Goal: Task Accomplishment & Management: Manage account settings

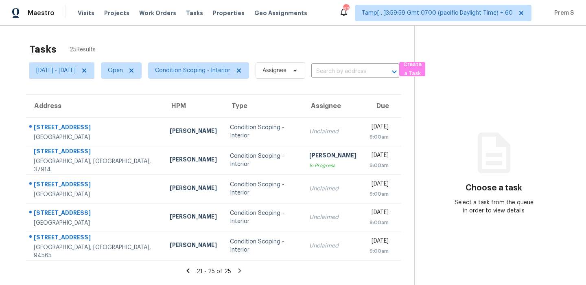
scroll to position [26, 0]
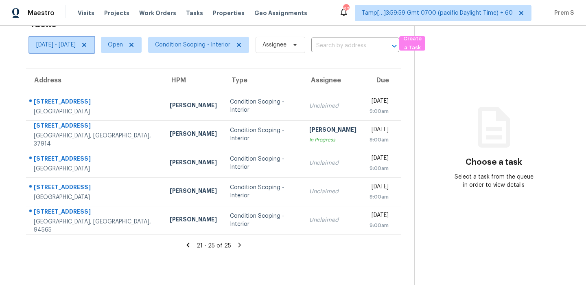
click at [76, 44] on span "[DATE] - [DATE]" at bounding box center [55, 45] width 39 height 8
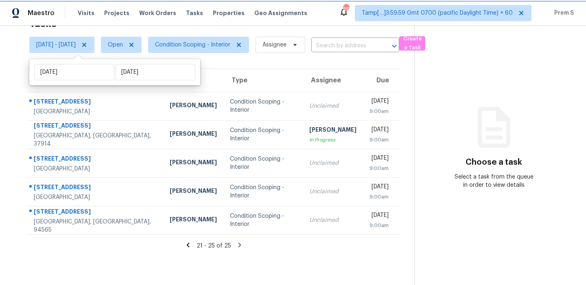
click at [88, 44] on icon at bounding box center [84, 45] width 7 height 7
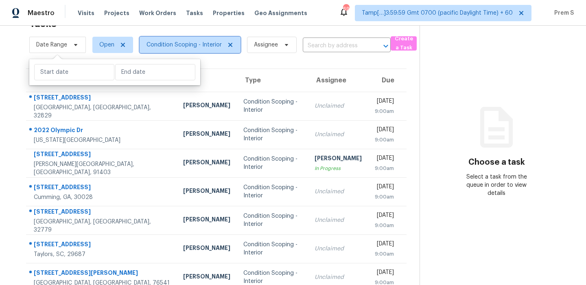
click at [204, 44] on span "Condition Scoping - Interior" at bounding box center [184, 45] width 75 height 8
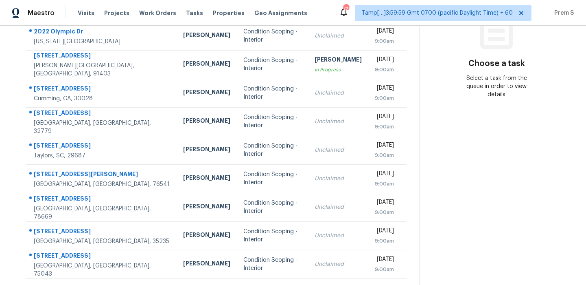
scroll to position [79, 0]
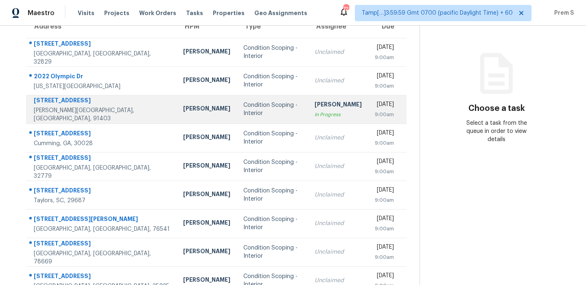
click at [265, 112] on div "Condition Scoping - Interior" at bounding box center [272, 109] width 58 height 16
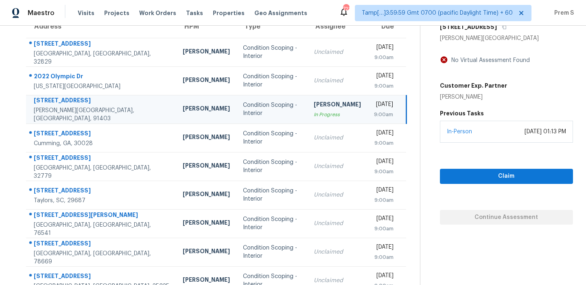
click at [374, 110] on div "[DATE]" at bounding box center [383, 105] width 19 height 10
click at [502, 28] on icon "button" at bounding box center [504, 26] width 5 height 5
click at [517, 175] on span "Claim" at bounding box center [507, 176] width 120 height 10
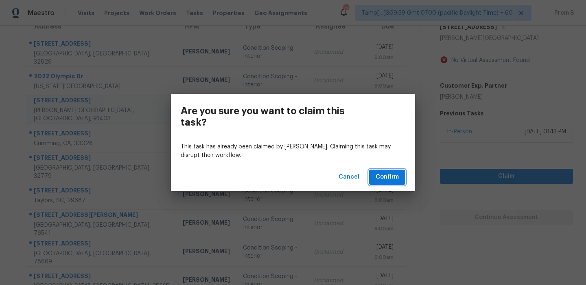
click at [399, 181] on button "Confirm" at bounding box center [387, 176] width 36 height 15
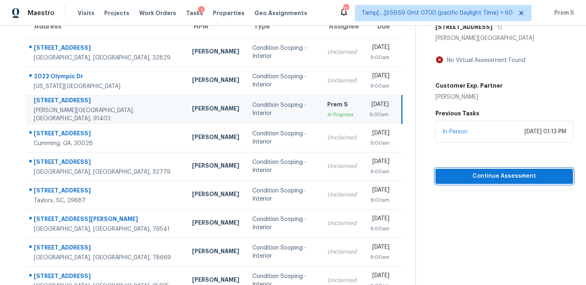
click at [496, 176] on span "Continue Assessment" at bounding box center [504, 176] width 125 height 10
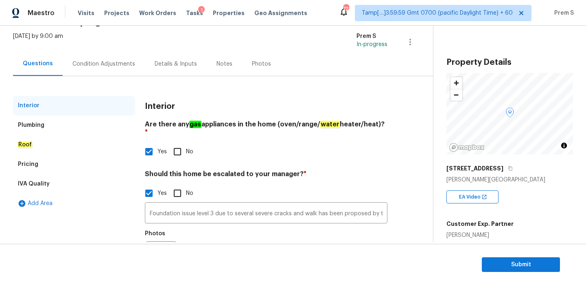
scroll to position [51, 0]
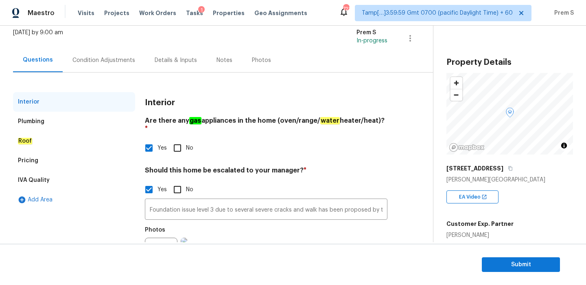
click at [87, 63] on div "Condition Adjustments" at bounding box center [103, 60] width 63 height 8
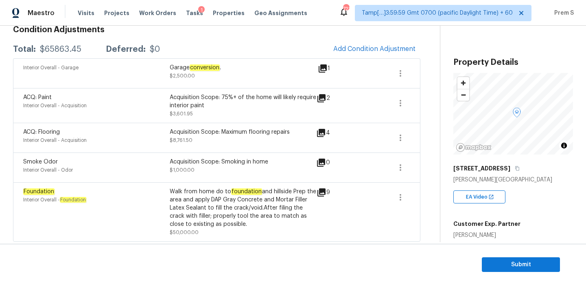
scroll to position [126, 0]
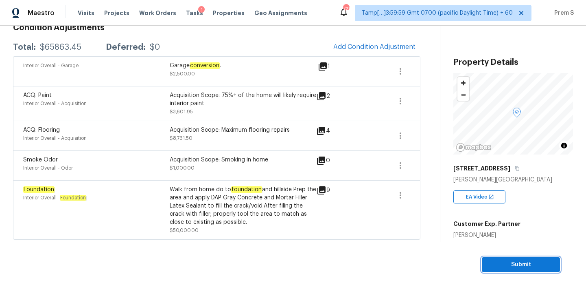
click at [495, 261] on span "Submit" at bounding box center [520, 264] width 65 height 10
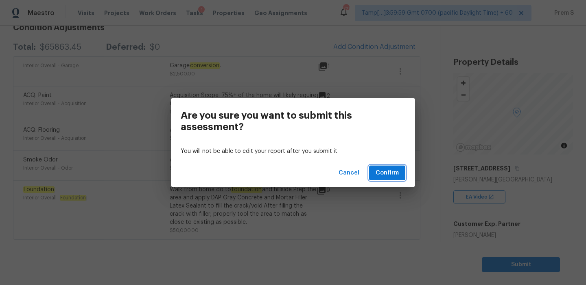
click at [389, 174] on span "Confirm" at bounding box center [387, 173] width 23 height 10
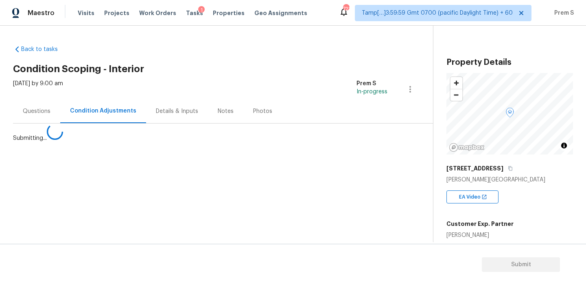
scroll to position [0, 0]
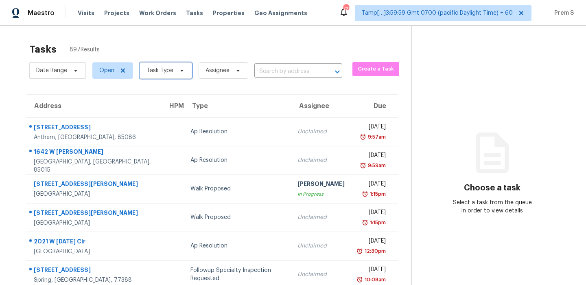
click at [165, 72] on span "Task Type" at bounding box center [160, 70] width 27 height 8
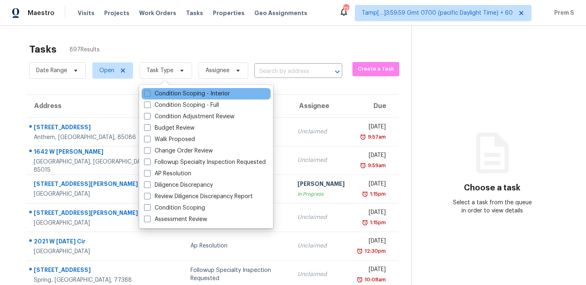
click at [169, 99] on div "Condition Scoping - Interior" at bounding box center [206, 93] width 129 height 11
click at [186, 93] on label "Condition Scoping - Interior" at bounding box center [187, 94] width 86 height 8
click at [149, 93] on input "Condition Scoping - Interior" at bounding box center [146, 92] width 5 height 5
checkbox input "true"
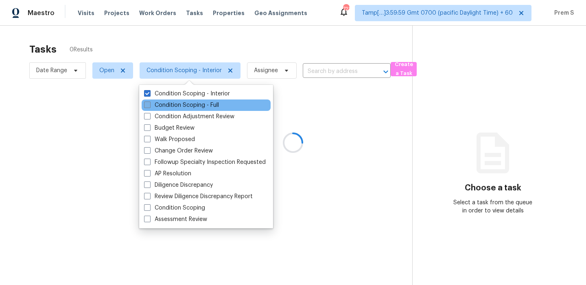
click at [181, 103] on label "Condition Scoping - Full" at bounding box center [181, 105] width 75 height 8
click at [149, 103] on input "Condition Scoping - Full" at bounding box center [146, 103] width 5 height 5
checkbox input "true"
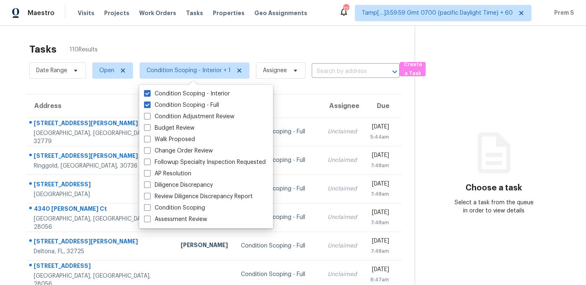
click at [264, 37] on div "Tasks 110 Results Date Range Open Condition Scoping - Interior + 1 Assignee ​ C…" at bounding box center [293, 225] width 586 height 399
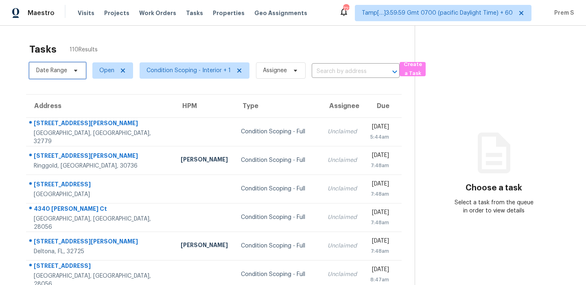
click at [42, 72] on span "Date Range" at bounding box center [51, 70] width 31 height 8
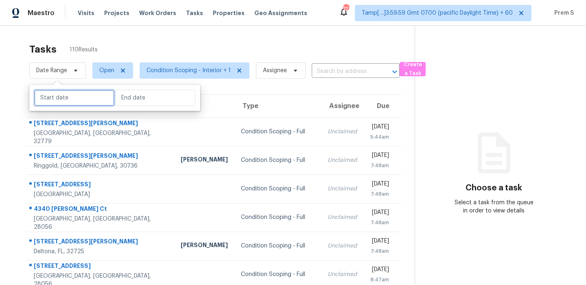
click at [61, 99] on input "text" at bounding box center [74, 98] width 80 height 16
select select "9"
select select "2025"
select select "10"
select select "2025"
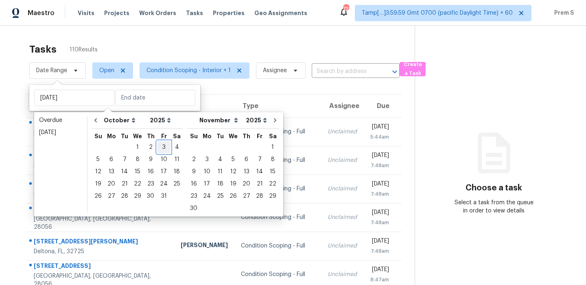
click at [163, 148] on div "3" at bounding box center [163, 146] width 13 height 11
type input "Fri, Oct 03"
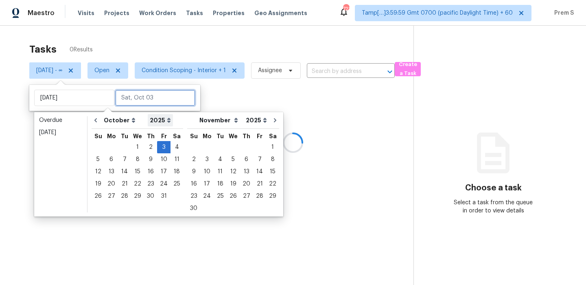
type input "Sat, Oct 04"
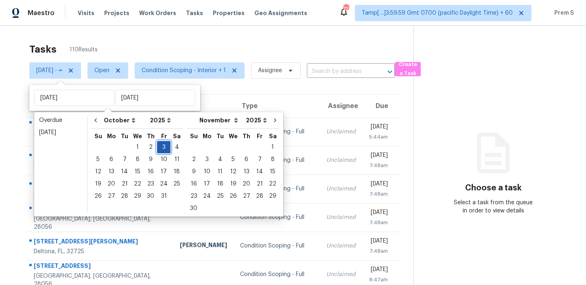
click at [160, 147] on div "3" at bounding box center [163, 146] width 13 height 11
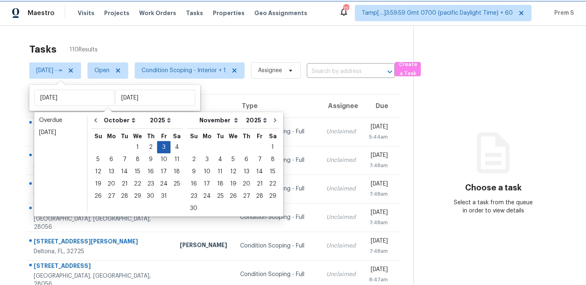
type input "Fri, Oct 03"
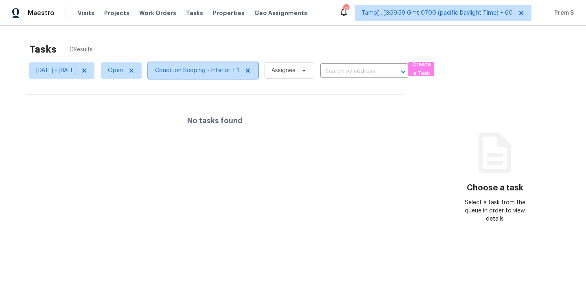
click at [236, 74] on span "Condition Scoping - Interior + 1" at bounding box center [197, 70] width 84 height 8
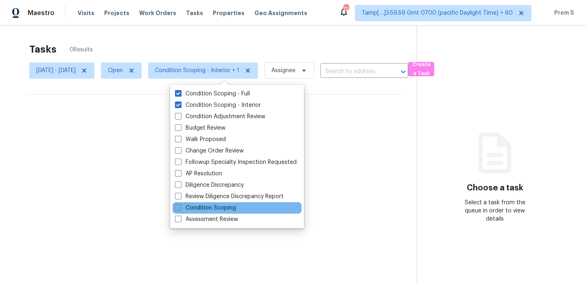
click at [219, 207] on label "Condition Scoping" at bounding box center [205, 208] width 61 height 8
click at [180, 207] on input "Condition Scoping" at bounding box center [177, 206] width 5 height 5
checkbox input "true"
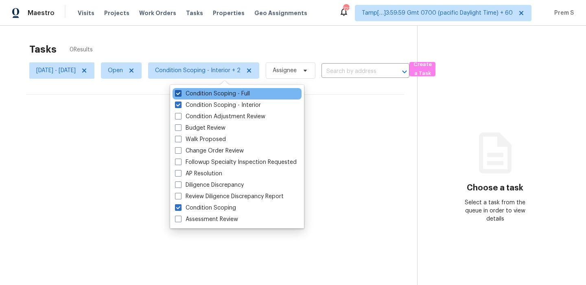
click at [221, 93] on label "Condition Scoping - Full" at bounding box center [212, 94] width 75 height 8
click at [180, 93] on input "Condition Scoping - Full" at bounding box center [177, 92] width 5 height 5
click at [221, 93] on label "Condition Scoping - Full" at bounding box center [212, 94] width 75 height 8
click at [180, 93] on input "Condition Scoping - Full" at bounding box center [177, 92] width 5 height 5
checkbox input "true"
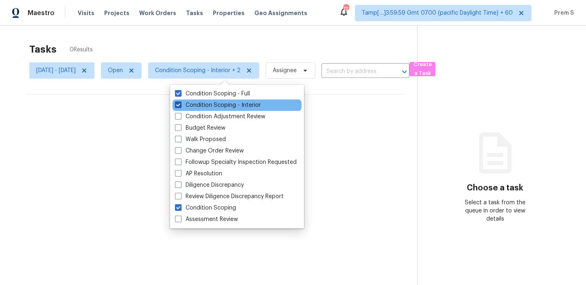
click at [212, 103] on label "Condition Scoping - Interior" at bounding box center [218, 105] width 86 height 8
click at [180, 103] on input "Condition Scoping - Interior" at bounding box center [177, 103] width 5 height 5
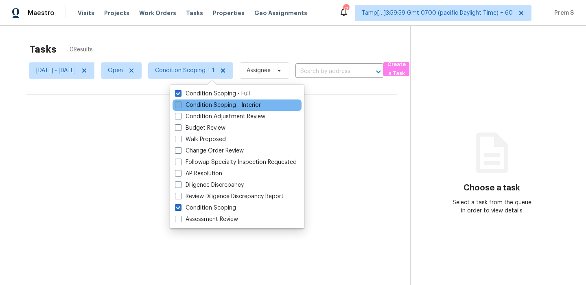
click at [212, 103] on label "Condition Scoping - Interior" at bounding box center [218, 105] width 86 height 8
click at [180, 103] on input "Condition Scoping - Interior" at bounding box center [177, 103] width 5 height 5
checkbox input "true"
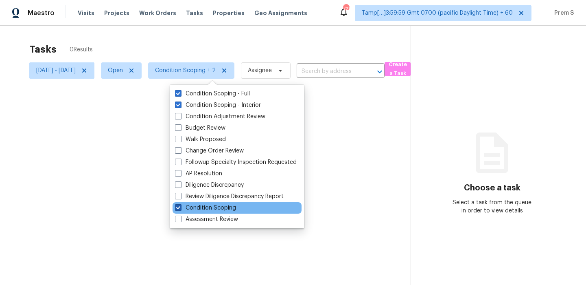
click at [177, 208] on span at bounding box center [178, 207] width 7 height 7
click at [177, 208] on input "Condition Scoping" at bounding box center [177, 206] width 5 height 5
click at [177, 208] on span at bounding box center [178, 207] width 7 height 7
click at [177, 208] on input "Condition Scoping" at bounding box center [177, 206] width 5 height 5
checkbox input "true"
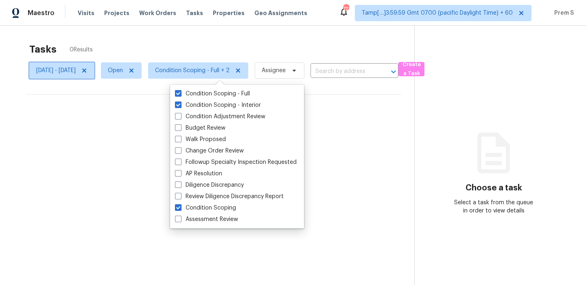
click at [88, 70] on icon at bounding box center [84, 70] width 7 height 7
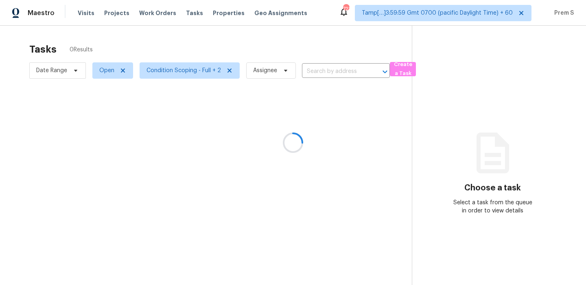
click at [213, 76] on div at bounding box center [293, 142] width 586 height 285
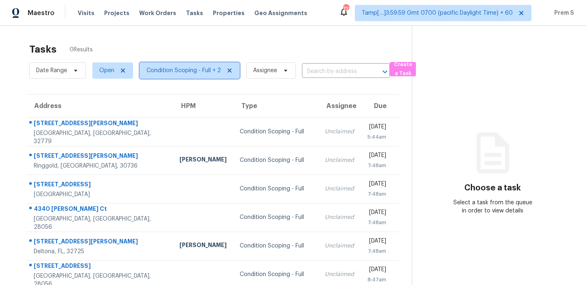
click at [167, 72] on span "Condition Scoping - Full + 2" at bounding box center [184, 70] width 74 height 8
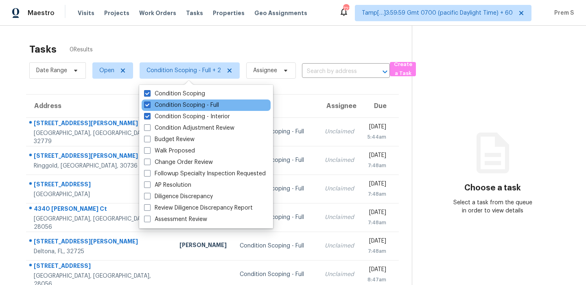
click at [168, 109] on div "Condition Scoping - Full" at bounding box center [206, 104] width 129 height 11
click at [171, 104] on label "Condition Scoping - Full" at bounding box center [181, 105] width 75 height 8
click at [149, 104] on input "Condition Scoping - Full" at bounding box center [146, 103] width 5 height 5
checkbox input "false"
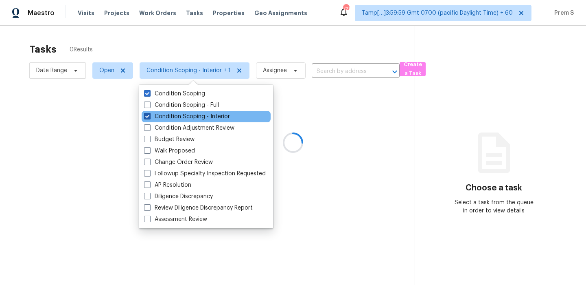
click at [164, 115] on label "Condition Scoping - Interior" at bounding box center [187, 116] width 86 height 8
click at [149, 115] on input "Condition Scoping - Interior" at bounding box center [146, 114] width 5 height 5
checkbox input "false"
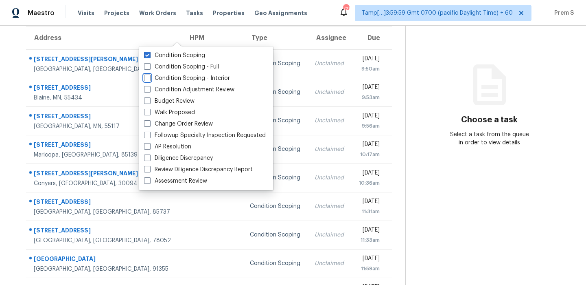
scroll to position [29, 0]
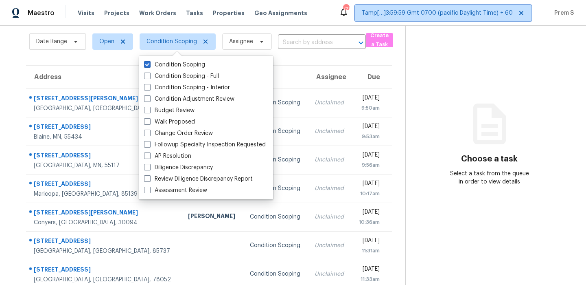
click at [479, 16] on span "Tamp[…]3:59:59 Gmt 0700 (pacific Daylight Time) + 60" at bounding box center [437, 13] width 151 height 8
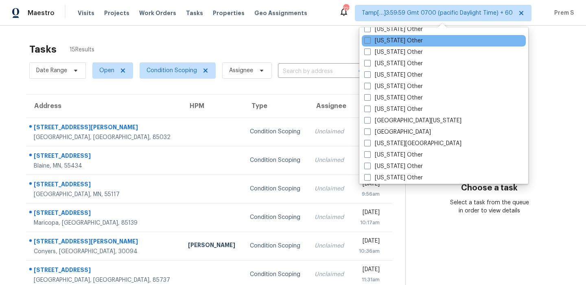
scroll to position [664, 0]
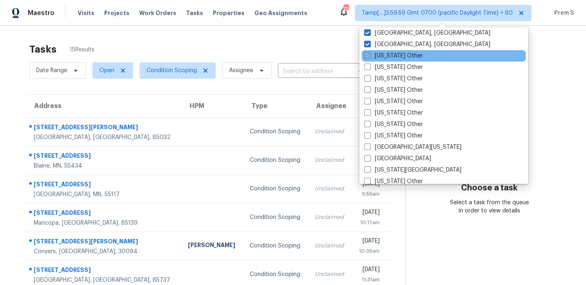
click at [368, 54] on span at bounding box center [367, 55] width 7 height 7
click at [368, 54] on input "Alabama Other" at bounding box center [366, 54] width 5 height 5
checkbox input "true"
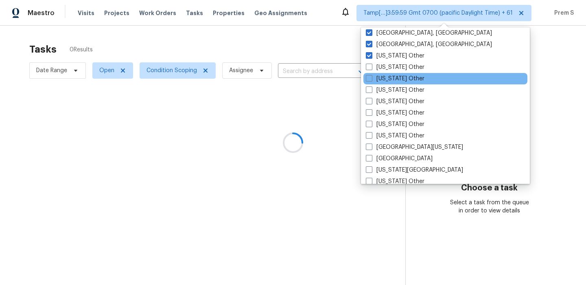
click at [371, 74] on div "Arizona Other" at bounding box center [445, 78] width 164 height 11
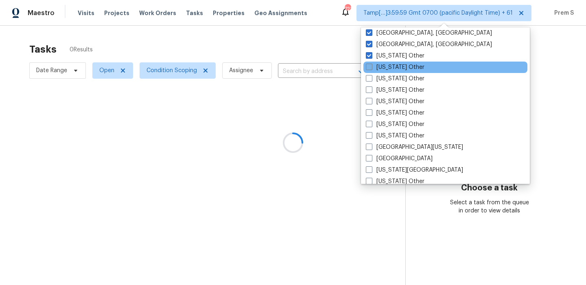
click at [371, 70] on label "Alaska Other" at bounding box center [395, 67] width 59 height 8
click at [371, 68] on input "Alaska Other" at bounding box center [368, 65] width 5 height 5
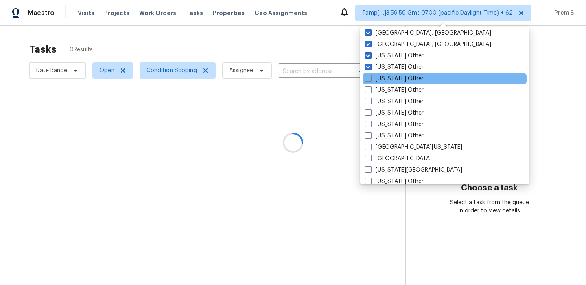
click at [371, 83] on div "Arizona Other" at bounding box center [445, 78] width 164 height 11
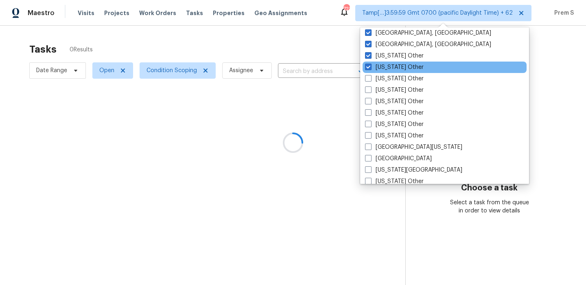
click at [369, 72] on div "Alaska Other" at bounding box center [445, 66] width 164 height 11
click at [369, 68] on span at bounding box center [368, 67] width 7 height 7
click at [369, 68] on input "Alaska Other" at bounding box center [367, 65] width 5 height 5
checkbox input "false"
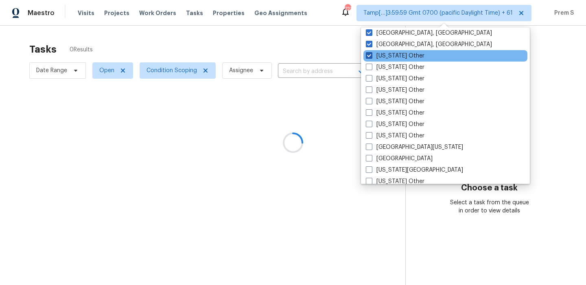
click at [369, 54] on span at bounding box center [369, 55] width 7 height 7
click at [369, 54] on input "Alabama Other" at bounding box center [368, 54] width 5 height 5
checkbox input "false"
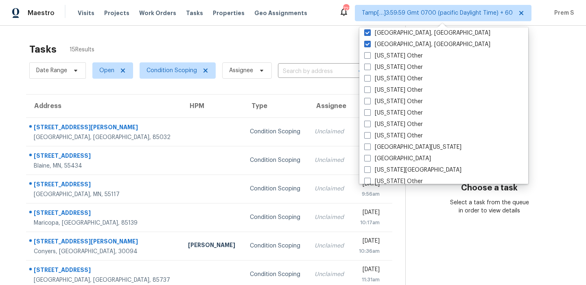
click at [462, 83] on section "Choose a task Select a task from the queue in order to view details" at bounding box center [489, 225] width 168 height 399
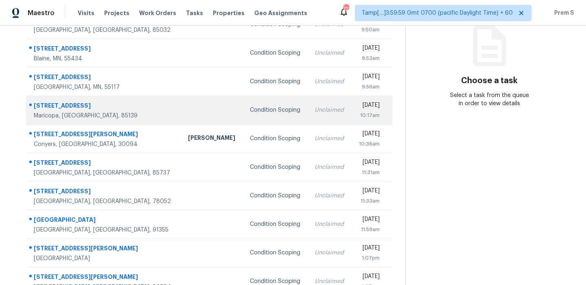
scroll to position [139, 0]
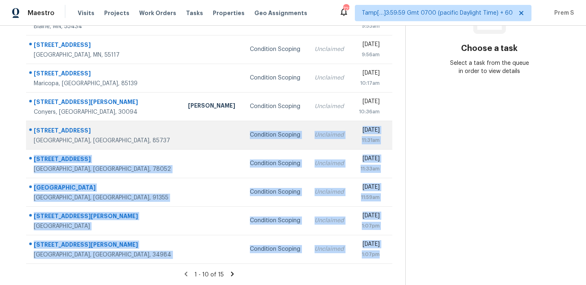
drag, startPoint x: 387, startPoint y: 258, endPoint x: 162, endPoint y: 147, distance: 251.2
click at [162, 147] on tbody "2437 E Tracy Ln Unit 4 Phoenix, AZ, 85032 Condition Scoping Unclaimed Mon, Oct …" at bounding box center [209, 120] width 366 height 285
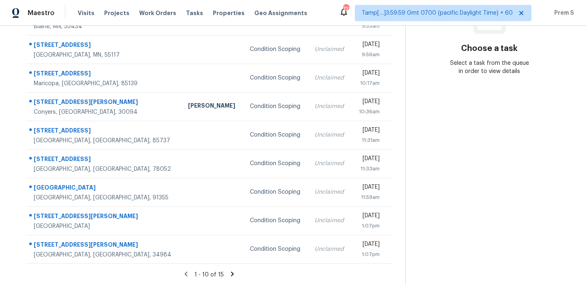
click at [396, 255] on div "Address HPM Type Assignee Due 2437 E Tracy Ln Unit 4 Phoenix, AZ, 85032 Conditi…" at bounding box center [209, 109] width 392 height 309
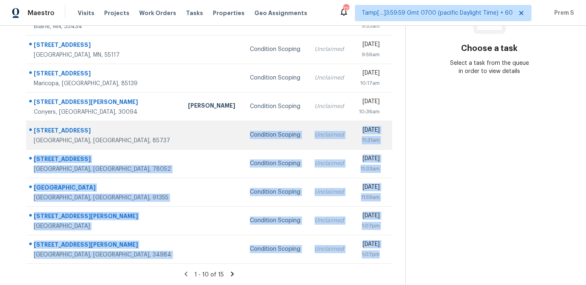
drag, startPoint x: 382, startPoint y: 256, endPoint x: 163, endPoint y: 144, distance: 245.8
click at [163, 144] on tbody "2437 E Tracy Ln Unit 4 Phoenix, AZ, 85032 Condition Scoping Unclaimed Mon, Oct …" at bounding box center [209, 120] width 366 height 285
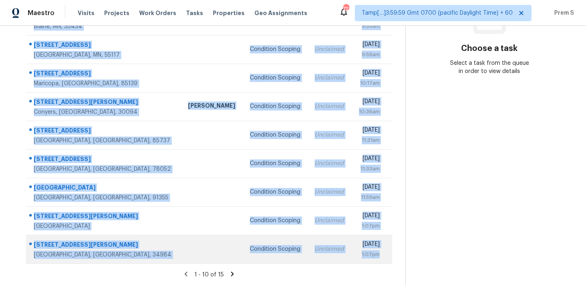
drag, startPoint x: 31, startPoint y: 58, endPoint x: 385, endPoint y: 256, distance: 405.6
click at [385, 256] on tbody "2437 E Tracy Ln Unit 4 Phoenix, AZ, 85032 Condition Scoping Unclaimed Mon, Oct …" at bounding box center [209, 120] width 366 height 285
copy tbody "2437 E Tracy Ln Unit 4 Phoenix, AZ, 85032 Condition Scoping Unclaimed Mon, Oct …"
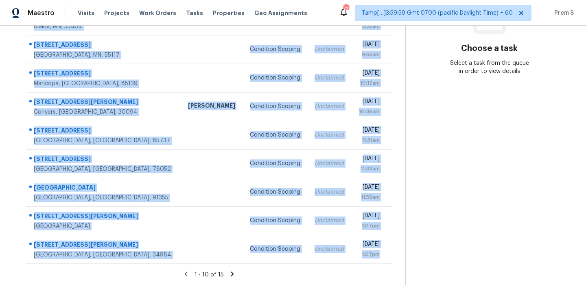
click at [231, 274] on icon at bounding box center [232, 273] width 3 height 4
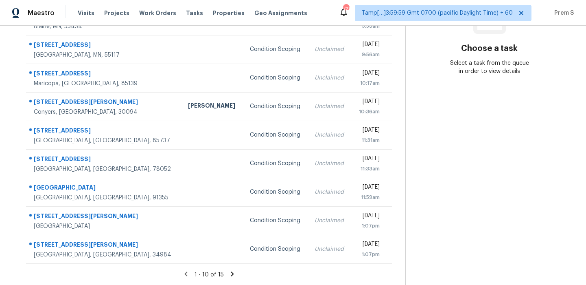
scroll to position [26, 0]
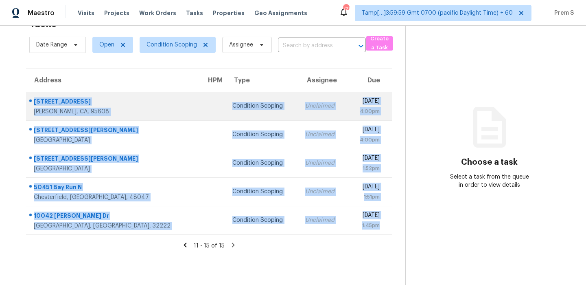
drag, startPoint x: 383, startPoint y: 223, endPoint x: 35, endPoint y: 103, distance: 368.3
click at [35, 103] on tbody "4620 Lue Ln Carmichael, CA, 95608 Condition Scoping Unclaimed Mon, Oct 6th 2025…" at bounding box center [209, 163] width 366 height 142
copy tbody "4620 Lue Ln Carmichael, CA, 95608 Condition Scoping Unclaimed Mon, Oct 6th 2025…"
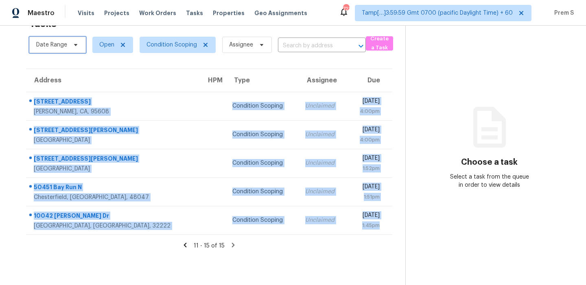
click at [57, 46] on span "Date Range" at bounding box center [51, 45] width 31 height 8
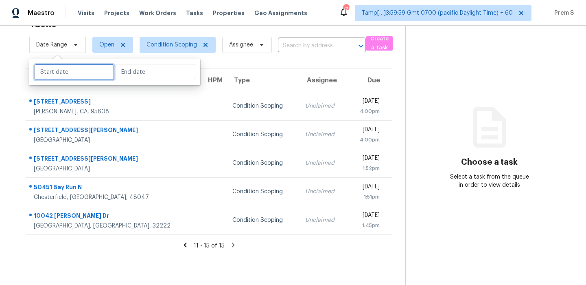
click at [66, 68] on input "text" at bounding box center [74, 72] width 80 height 16
select select "9"
select select "2025"
select select "10"
select select "2025"
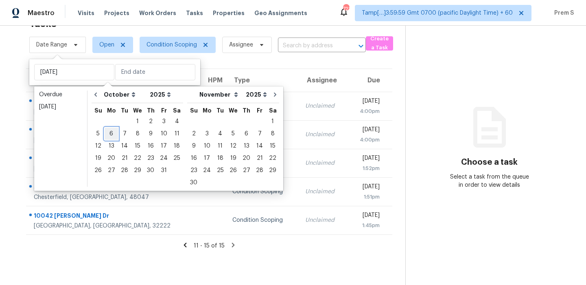
click at [113, 134] on div "6" at bounding box center [111, 133] width 13 height 11
type input "Mon, Oct 06"
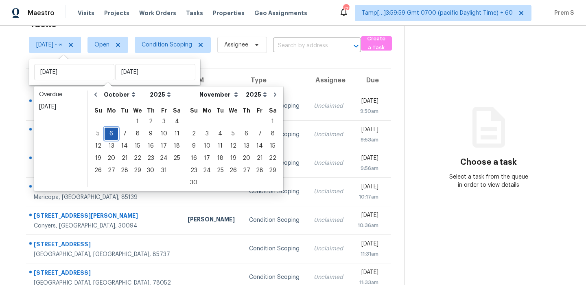
click at [112, 135] on div "6" at bounding box center [111, 133] width 13 height 11
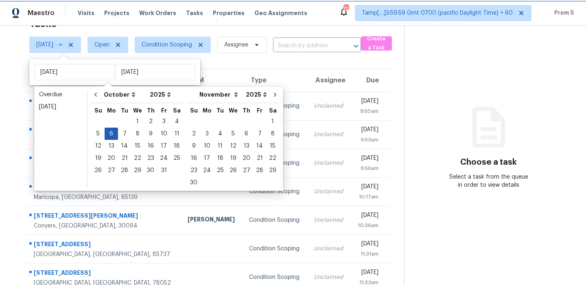
type input "Mon, Oct 06"
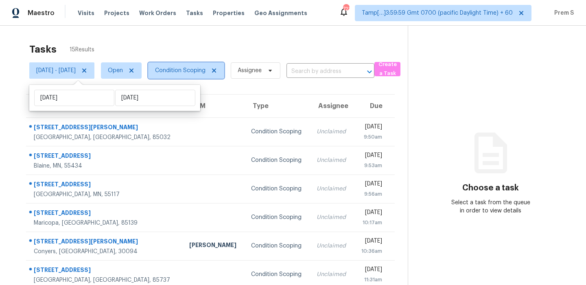
click at [206, 71] on span "Condition Scoping" at bounding box center [180, 70] width 50 height 8
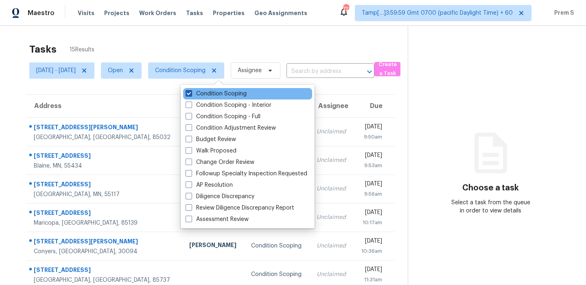
click at [218, 97] on label "Condition Scoping" at bounding box center [216, 94] width 61 height 8
click at [191, 95] on input "Condition Scoping" at bounding box center [188, 92] width 5 height 5
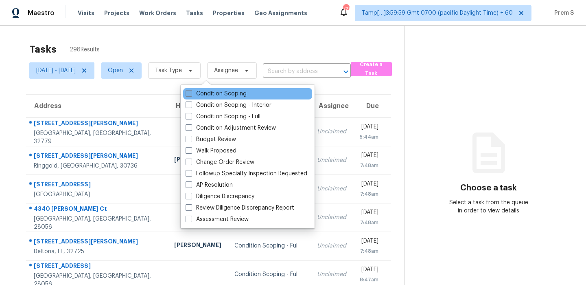
click at [216, 96] on label "Condition Scoping" at bounding box center [216, 94] width 61 height 8
click at [191, 95] on input "Condition Scoping" at bounding box center [188, 92] width 5 height 5
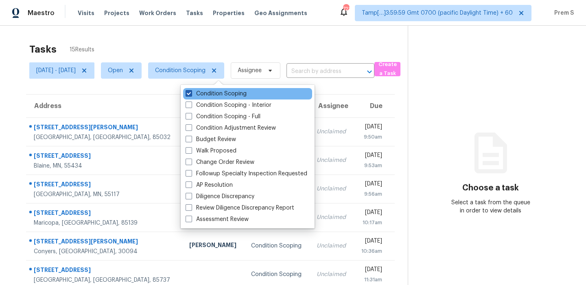
click at [216, 96] on label "Condition Scoping" at bounding box center [216, 94] width 61 height 8
click at [191, 95] on input "Condition Scoping" at bounding box center [188, 92] width 5 height 5
checkbox input "false"
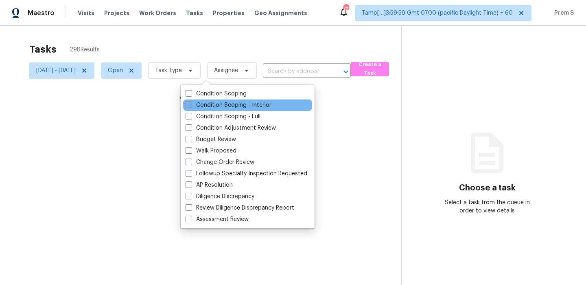
click at [210, 102] on label "Condition Scoping - Interior" at bounding box center [229, 105] width 86 height 8
click at [191, 102] on input "Condition Scoping - Interior" at bounding box center [188, 103] width 5 height 5
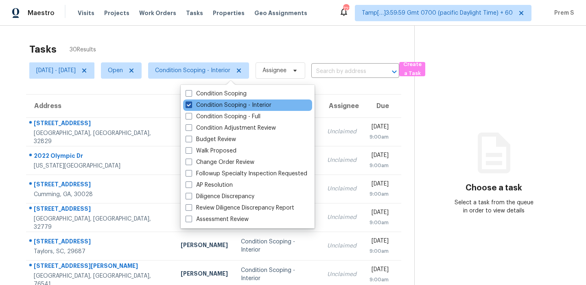
click at [210, 102] on label "Condition Scoping - Interior" at bounding box center [229, 105] width 86 height 8
click at [191, 102] on input "Condition Scoping - Interior" at bounding box center [188, 103] width 5 height 5
checkbox input "false"
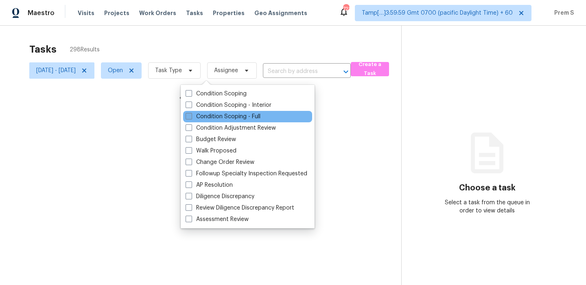
click at [201, 113] on label "Condition Scoping - Full" at bounding box center [223, 116] width 75 height 8
click at [191, 113] on input "Condition Scoping - Full" at bounding box center [188, 114] width 5 height 5
checkbox input "true"
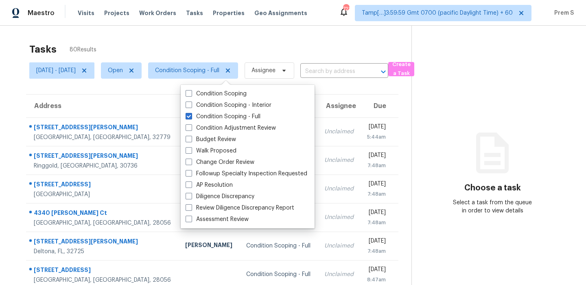
click at [200, 49] on div "Tasks 80 Results" at bounding box center [220, 49] width 382 height 21
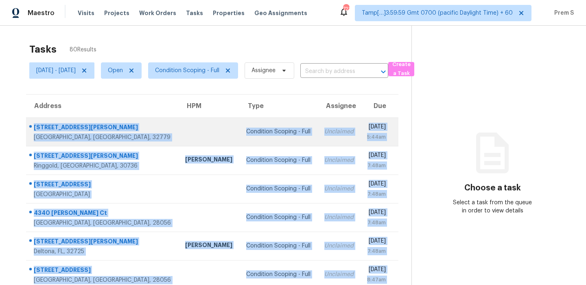
drag, startPoint x: 401, startPoint y: 257, endPoint x: 34, endPoint y: 128, distance: 389.4
click at [34, 128] on tbody "2551 Jennifer Hope Blvd Longwood, FL, 32779 Condition Scoping - Full Unclaimed …" at bounding box center [212, 259] width 372 height 285
copy tbody "2551 Jennifer Hope Blvd Longwood, FL, 32779 Condition Scoping - Full Unclaimed …"
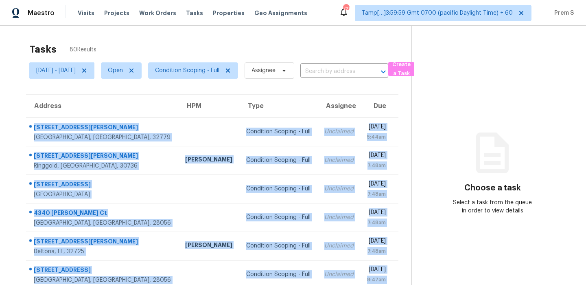
click at [342, 44] on div "Tasks 80 Results" at bounding box center [220, 49] width 382 height 21
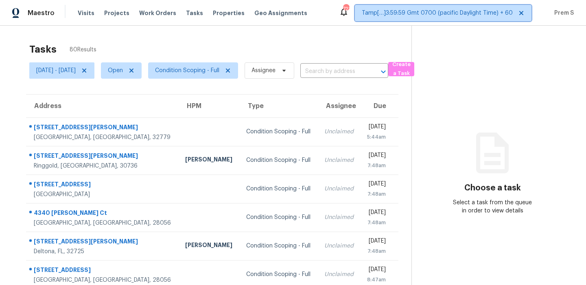
click at [466, 13] on span "Tamp[…]3:59:59 Gmt 0700 (pacific Daylight Time) + 60" at bounding box center [437, 13] width 151 height 8
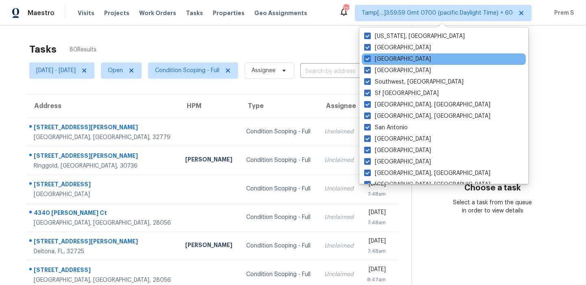
click at [405, 60] on div "Tampa" at bounding box center [444, 58] width 164 height 11
click at [372, 58] on label "Tampa" at bounding box center [397, 59] width 67 height 8
click at [370, 58] on input "Tampa" at bounding box center [366, 57] width 5 height 5
checkbox input "false"
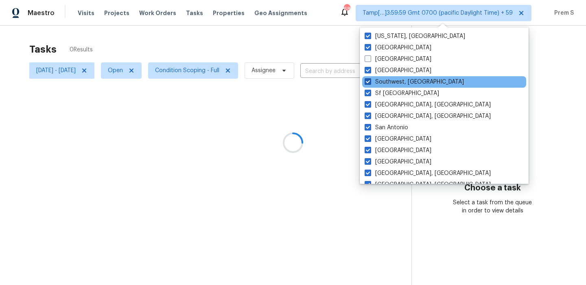
click at [369, 82] on span at bounding box center [368, 81] width 7 height 7
click at [369, 82] on input "Southwest, FL" at bounding box center [367, 80] width 5 height 5
checkbox input "false"
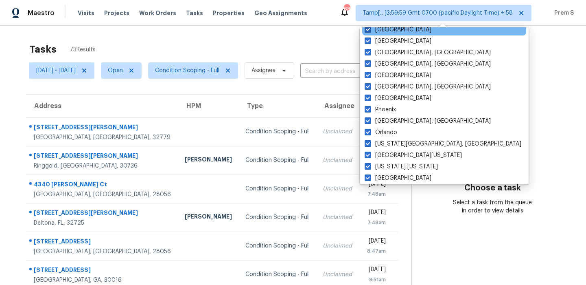
scroll to position [124, 0]
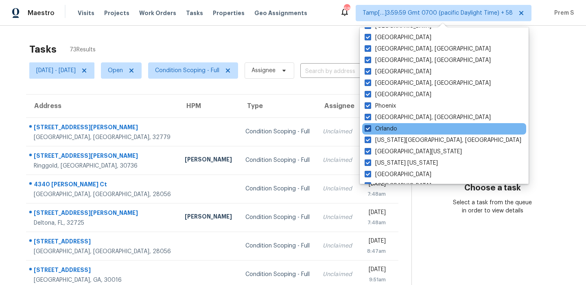
click at [370, 129] on span at bounding box center [368, 128] width 7 height 7
click at [370, 129] on input "Orlando" at bounding box center [367, 127] width 5 height 5
checkbox input "false"
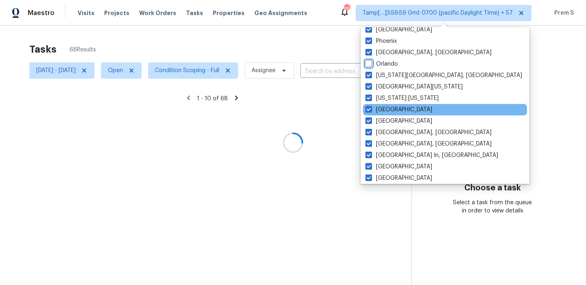
scroll to position [194, 0]
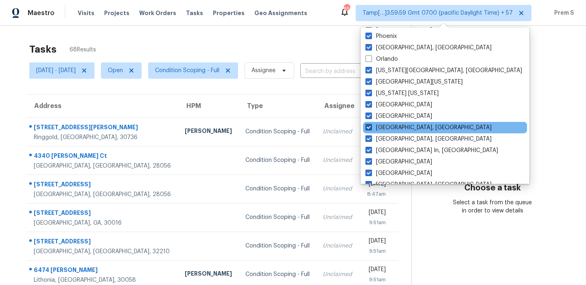
click at [369, 129] on span at bounding box center [369, 127] width 7 height 7
click at [369, 129] on input "Miami, FL" at bounding box center [368, 125] width 5 height 5
checkbox input "false"
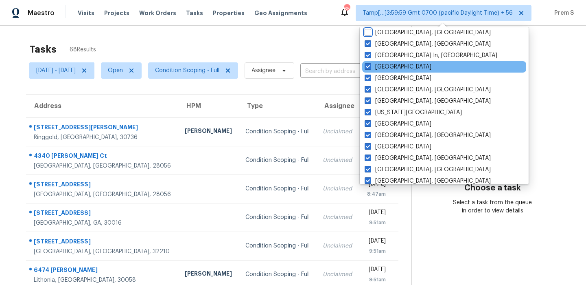
scroll to position [289, 0]
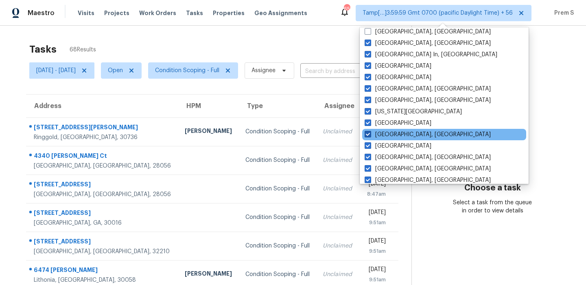
click at [368, 135] on span at bounding box center [368, 134] width 7 height 7
click at [368, 135] on input "Indianapolis, IN" at bounding box center [367, 132] width 5 height 5
checkbox input "false"
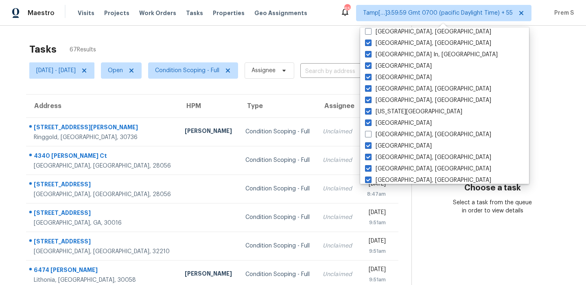
click at [300, 90] on section "Tasks 67 Results Mon, Oct 06 - Mon, Oct 06 Open Condition Scoping - Full Assign…" at bounding box center [212, 231] width 399 height 385
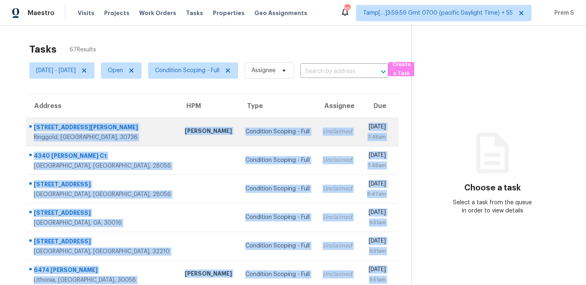
drag, startPoint x: 397, startPoint y: 251, endPoint x: 35, endPoint y: 126, distance: 383.0
click at [35, 126] on tbody "384 Dedmon Rd Ringgold, GA, 30736 Corey Nail Condition Scoping - Full Unclaimed…" at bounding box center [212, 259] width 372 height 285
copy tbody "384 Dedmon Rd Ringgold, GA, 30736 Corey Nail Condition Scoping - Full Unclaimed…"
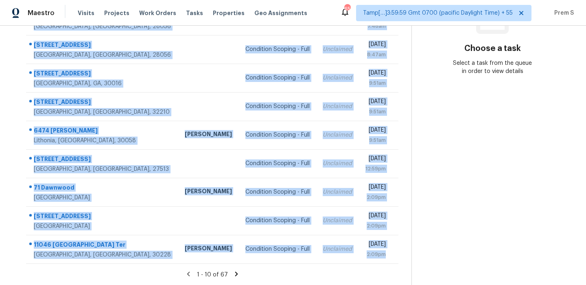
click at [240, 275] on icon at bounding box center [236, 273] width 7 height 7
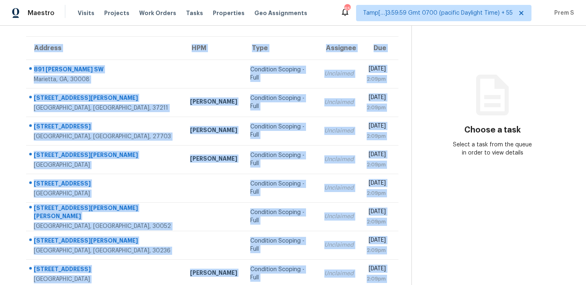
scroll to position [56, 0]
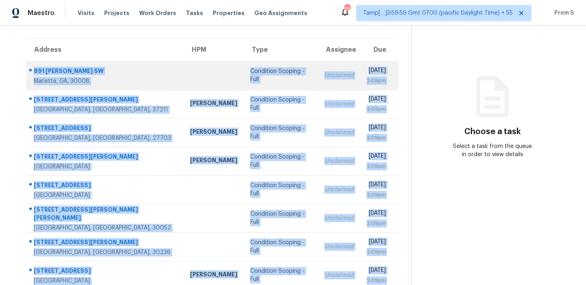
drag, startPoint x: 400, startPoint y: 253, endPoint x: 33, endPoint y: 72, distance: 409.4
click at [33, 72] on tbody "891 Wanda Cir SW Marietta, GA, 30008 Condition Scoping - Full Unclaimed Mon, Oc…" at bounding box center [212, 203] width 372 height 285
copy tbody "891 Wanda Cir SW Marietta, GA, 30008 Condition Scoping - Full Unclaimed Mon, Oc…"
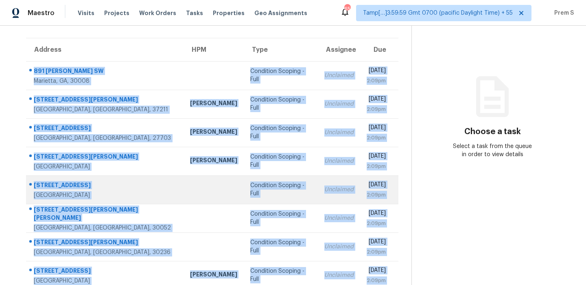
scroll to position [139, 0]
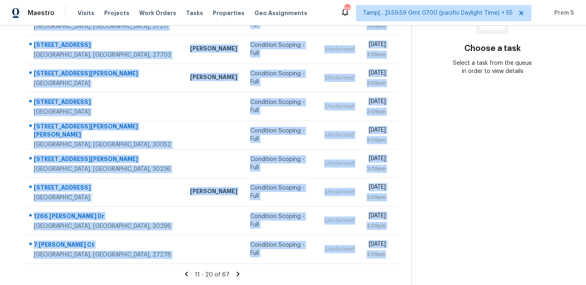
click at [242, 272] on icon at bounding box center [237, 273] width 7 height 7
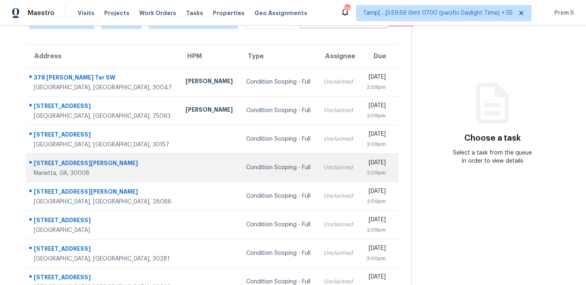
scroll to position [22, 0]
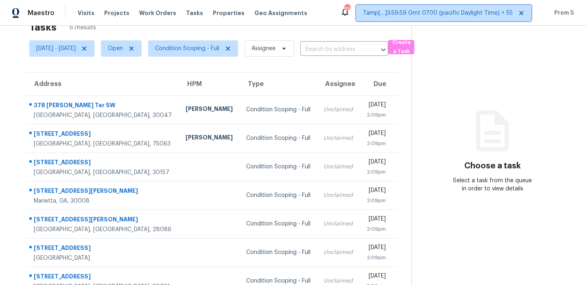
click at [466, 11] on span "Tamp[…]3:59:59 Gmt 0700 (pacific Daylight Time) + 55" at bounding box center [438, 13] width 150 height 8
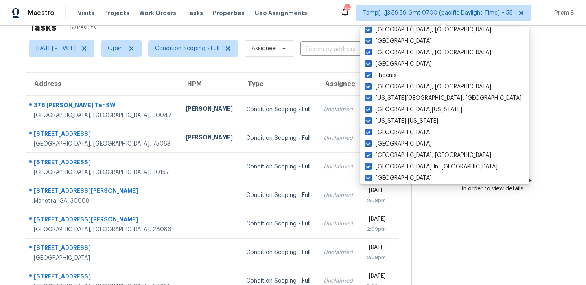
scroll to position [253, 0]
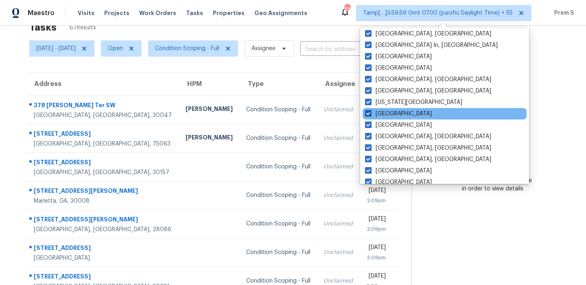
click at [370, 115] on span at bounding box center [368, 113] width 7 height 7
click at [370, 115] on input "Jacksonville" at bounding box center [367, 111] width 5 height 5
checkbox input "false"
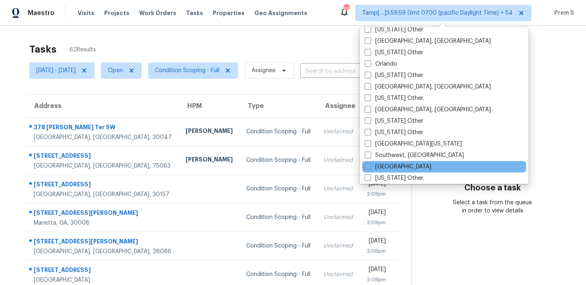
scroll to position [1094, 0]
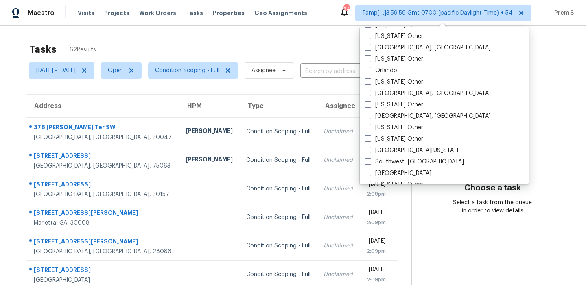
click at [322, 45] on div "Tasks 62 Results" at bounding box center [220, 49] width 382 height 21
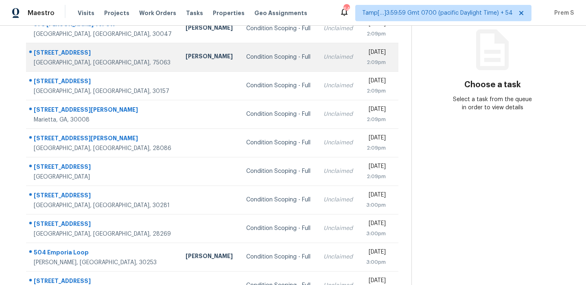
scroll to position [0, 0]
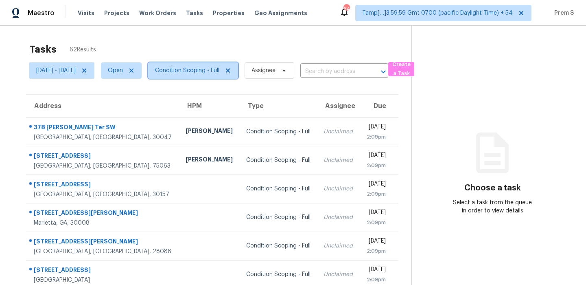
click at [219, 71] on span "Condition Scoping - Full" at bounding box center [187, 70] width 64 height 8
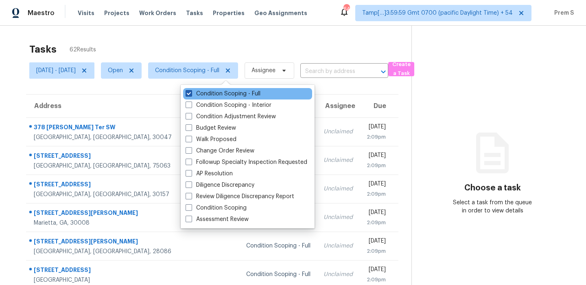
click at [224, 94] on label "Condition Scoping - Full" at bounding box center [223, 94] width 75 height 8
click at [191, 94] on input "Condition Scoping - Full" at bounding box center [188, 92] width 5 height 5
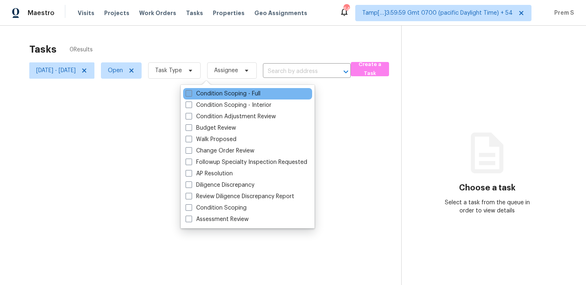
click at [224, 94] on label "Condition Scoping - Full" at bounding box center [223, 94] width 75 height 8
click at [191, 94] on input "Condition Scoping - Full" at bounding box center [188, 92] width 5 height 5
checkbox input "true"
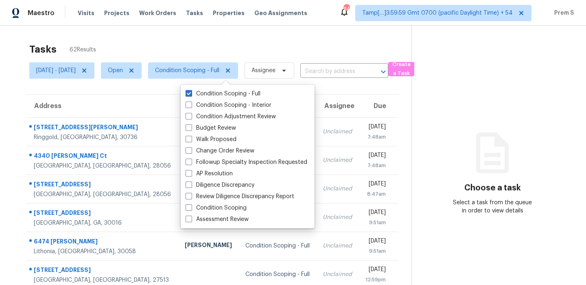
click at [359, 99] on th "Due" at bounding box center [379, 105] width 40 height 23
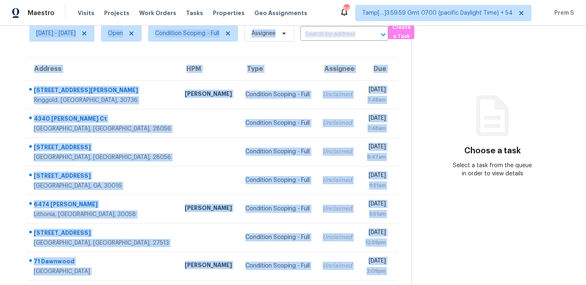
scroll to position [17, 0]
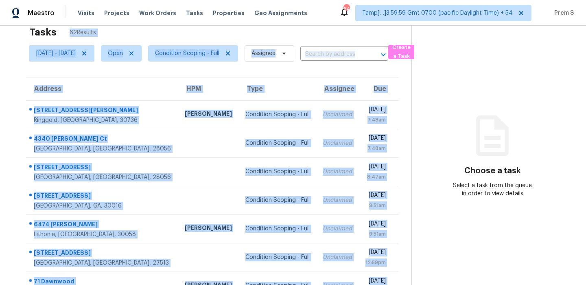
drag, startPoint x: 401, startPoint y: 256, endPoint x: 51, endPoint y: 40, distance: 411.5
click at [52, 32] on section "Tasks 62 Results Mon, Oct 06 - Mon, Oct 06 Open Condition Scoping - Full Assign…" at bounding box center [212, 214] width 399 height 385
click at [428, 169] on div "Choose a task Select a task from the queue in order to view details" at bounding box center [492, 164] width 161 height 67
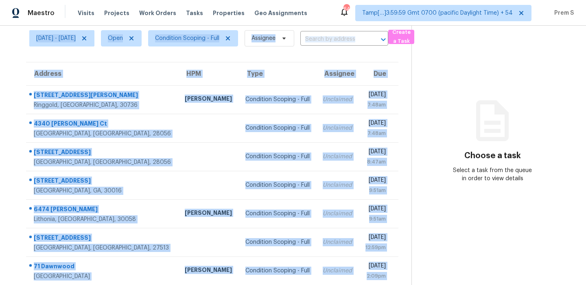
scroll to position [28, 0]
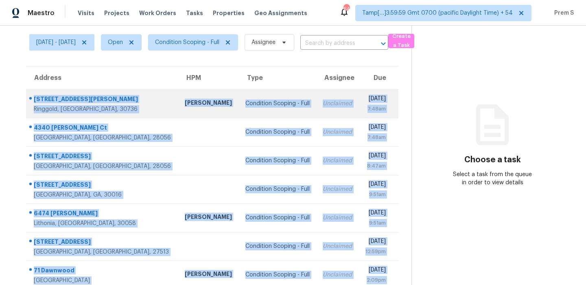
drag, startPoint x: 400, startPoint y: 255, endPoint x: 35, endPoint y: 100, distance: 397.1
click at [35, 100] on tbody "384 Dedmon Rd Ringgold, GA, 30736 Corey Nail Condition Scoping - Full Unclaimed…" at bounding box center [212, 231] width 372 height 285
copy tbody "384 Dedmon Rd Ringgold, GA, 30736 Corey Nail Condition Scoping - Full Unclaimed…"
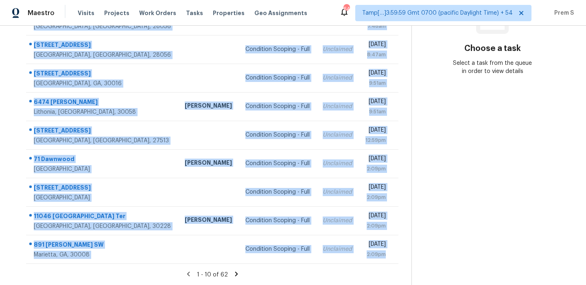
click at [240, 275] on icon at bounding box center [236, 273] width 7 height 7
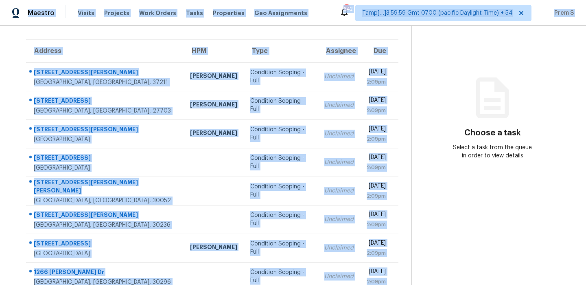
scroll to position [0, 0]
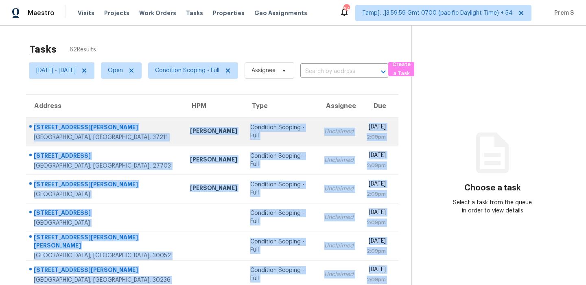
drag, startPoint x: 403, startPoint y: 259, endPoint x: 33, endPoint y: 127, distance: 392.3
click at [33, 127] on tbody "550 Harding Pl Apt D110 Nashville, TN, 37211 Cynthia Upshaw Condition Scoping -…" at bounding box center [212, 259] width 372 height 285
copy tbody "550 Harding Pl Apt D110 Nashville, TN, 37211 Cynthia Upshaw Condition Scoping -…"
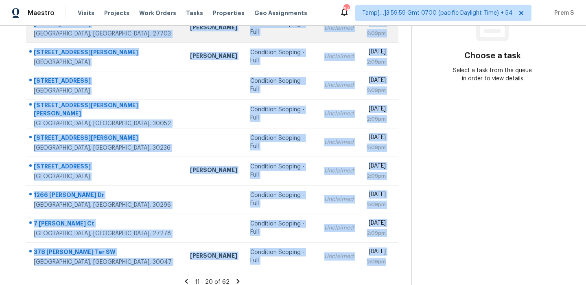
scroll to position [139, 0]
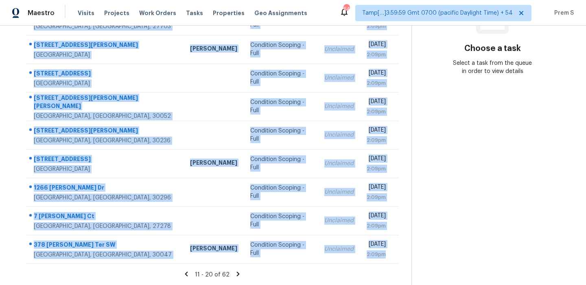
click at [240, 273] on icon at bounding box center [238, 273] width 3 height 4
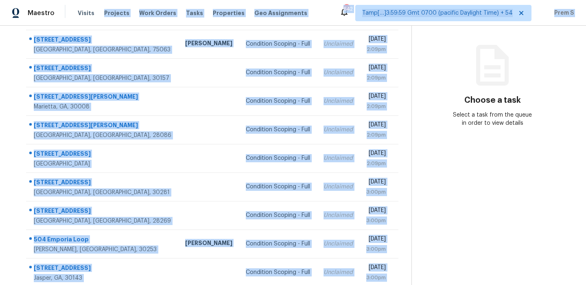
scroll to position [0, 0]
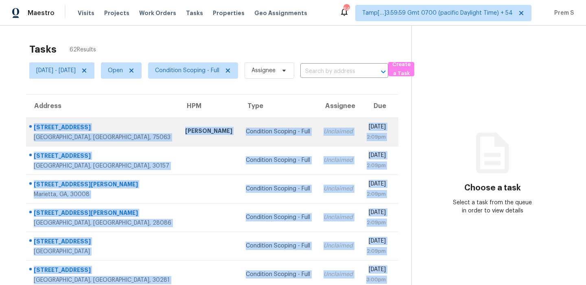
drag, startPoint x: 399, startPoint y: 253, endPoint x: 32, endPoint y: 130, distance: 386.3
click at [32, 130] on tbody "2904 Waterford Dr Irving, TX, 75063 Andrew Kempka Condition Scoping - Full Uncl…" at bounding box center [212, 259] width 372 height 285
copy tbody "2904 Waterford Dr Irving, TX, 75063 Andrew Kempka Condition Scoping - Full Uncl…"
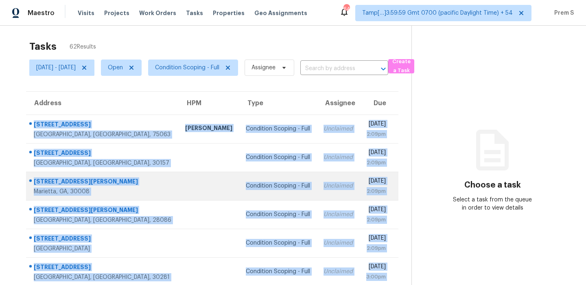
scroll to position [139, 0]
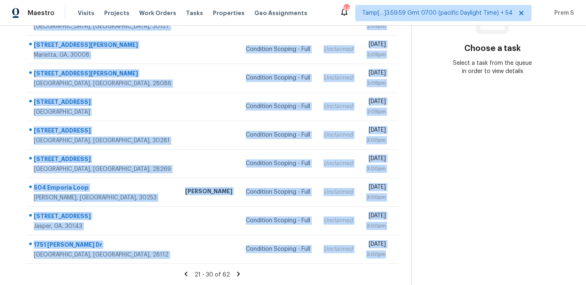
click at [240, 272] on icon at bounding box center [238, 273] width 3 height 4
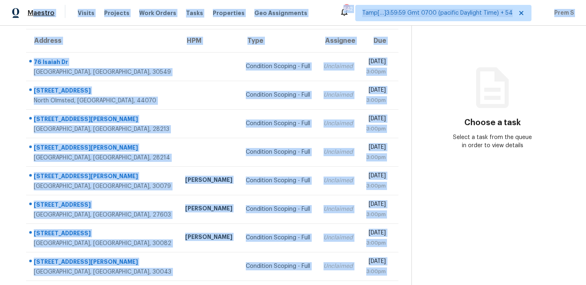
scroll to position [0, 0]
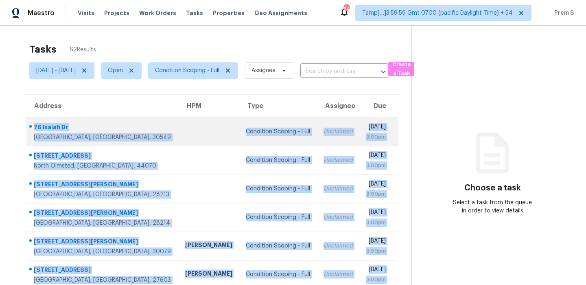
drag, startPoint x: 399, startPoint y: 252, endPoint x: 34, endPoint y: 129, distance: 384.6
click at [34, 129] on tbody "76 Isaiah Dr Jefferson, GA, 30549 Condition Scoping - Full Unclaimed Mon, Oct 6…" at bounding box center [212, 259] width 372 height 285
copy tbody "76 Isaiah Dr Jefferson, GA, 30549 Condition Scoping - Full Unclaimed Mon, Oct 6…"
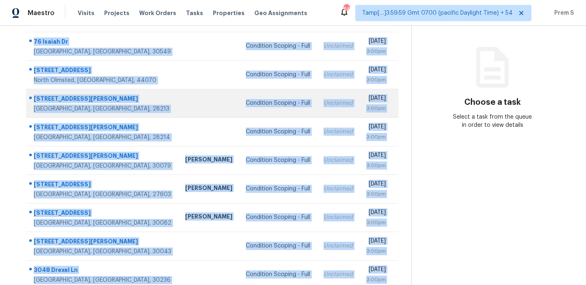
scroll to position [139, 0]
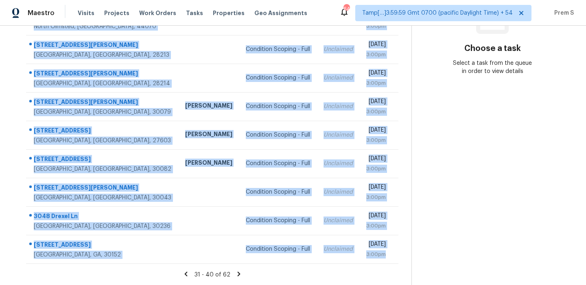
click at [240, 273] on icon at bounding box center [238, 273] width 3 height 4
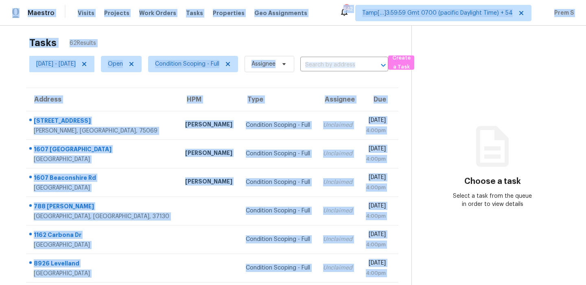
scroll to position [0, 0]
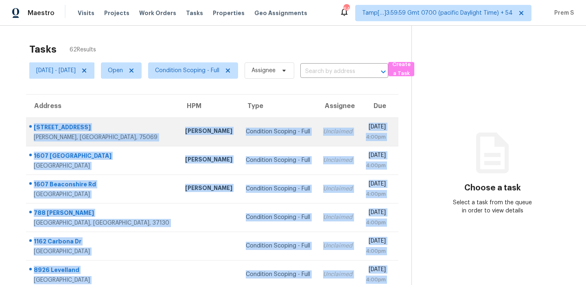
drag, startPoint x: 399, startPoint y: 255, endPoint x: 35, endPoint y: 129, distance: 385.3
click at [35, 129] on tbody "2933 Dover Dr McKinney, TX, 75069 Alicia Anices Condition Scoping - Full Unclai…" at bounding box center [212, 259] width 372 height 285
copy tbody "2933 Dover Dr McKinney, TX, 75069 Alicia Anices Condition Scoping - Full Unclai…"
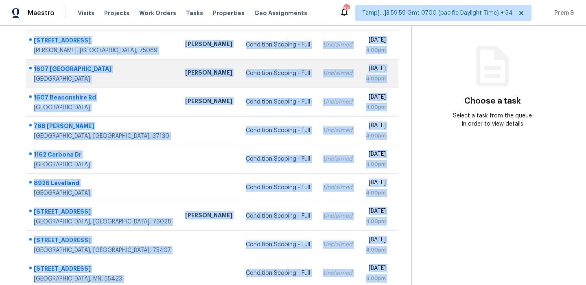
scroll to position [139, 0]
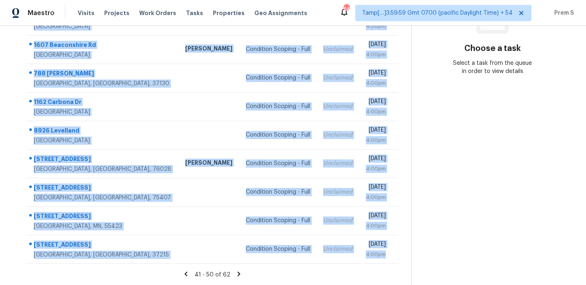
click at [240, 272] on icon at bounding box center [238, 273] width 3 height 4
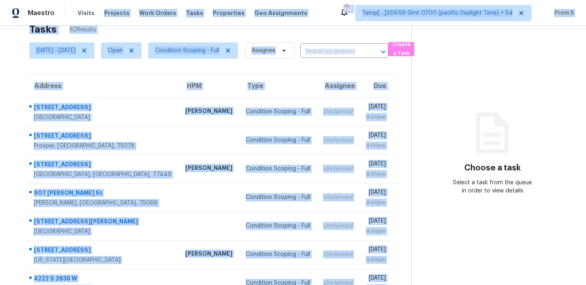
scroll to position [0, 0]
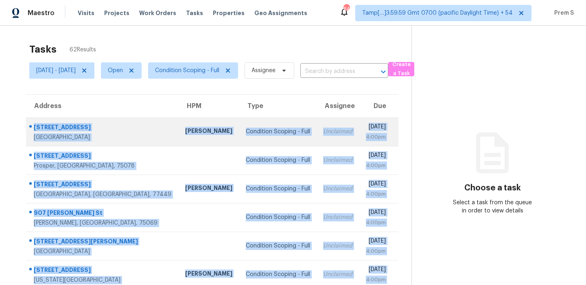
drag, startPoint x: 400, startPoint y: 254, endPoint x: 33, endPoint y: 126, distance: 388.4
click at [33, 126] on tbody "1631 Terrace St Arlington, TX, 76012 Todd Jorgenson Condition Scoping - Full Un…" at bounding box center [212, 259] width 372 height 285
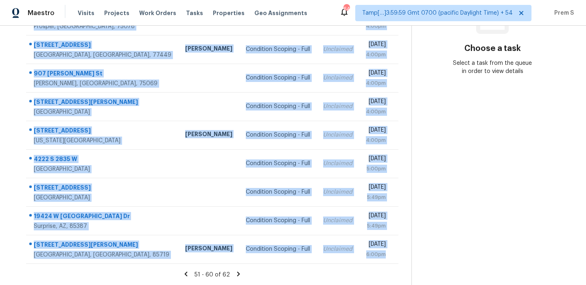
click at [239, 274] on icon at bounding box center [238, 273] width 7 height 7
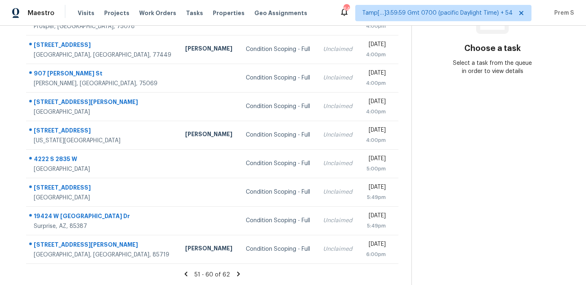
scroll to position [26, 0]
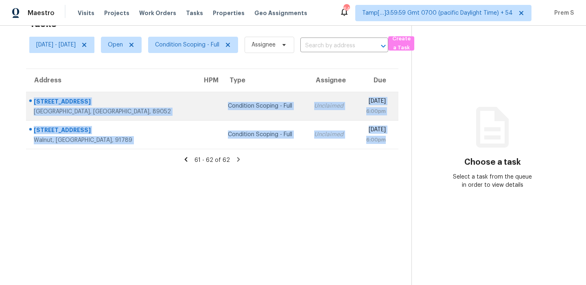
drag, startPoint x: 399, startPoint y: 136, endPoint x: 35, endPoint y: 100, distance: 366.1
click at [35, 99] on tbody "2750 Sunlight Creek St Henderson, NV, 89052 Condition Scoping - Full Unclaimed …" at bounding box center [212, 120] width 372 height 57
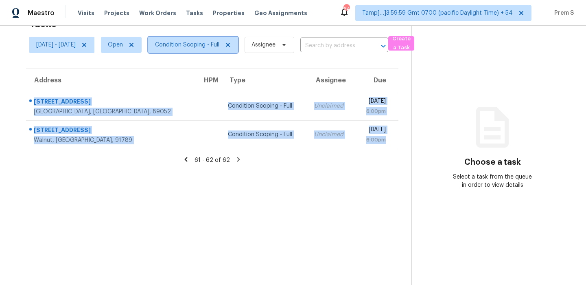
click at [219, 45] on span "Condition Scoping - Full" at bounding box center [187, 45] width 64 height 8
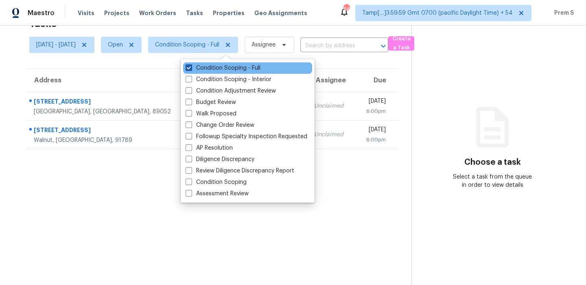
click at [216, 69] on label "Condition Scoping - Full" at bounding box center [223, 68] width 75 height 8
click at [191, 69] on input "Condition Scoping - Full" at bounding box center [188, 66] width 5 height 5
checkbox input "false"
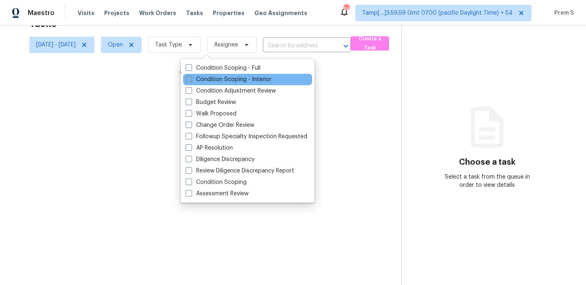
click at [211, 78] on label "Condition Scoping - Interior" at bounding box center [229, 79] width 86 height 8
click at [191, 78] on input "Condition Scoping - Interior" at bounding box center [188, 77] width 5 height 5
checkbox input "true"
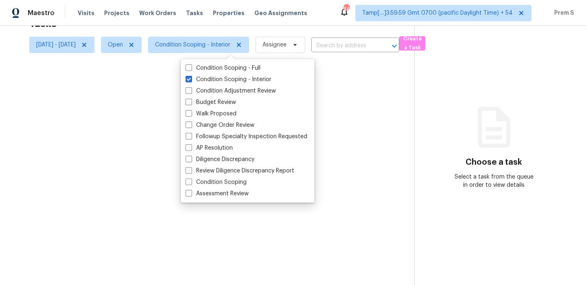
click at [489, 13] on div at bounding box center [293, 142] width 586 height 285
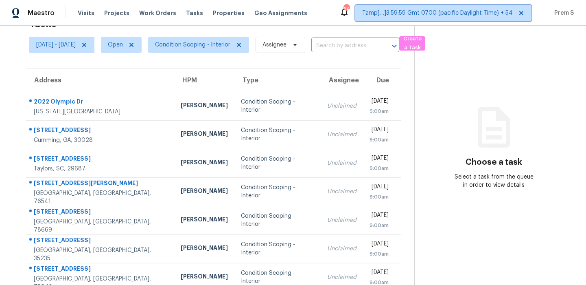
click at [471, 13] on span "Tamp[…]3:59:59 Gmt 0700 (pacific Daylight Time) + 54" at bounding box center [437, 13] width 151 height 8
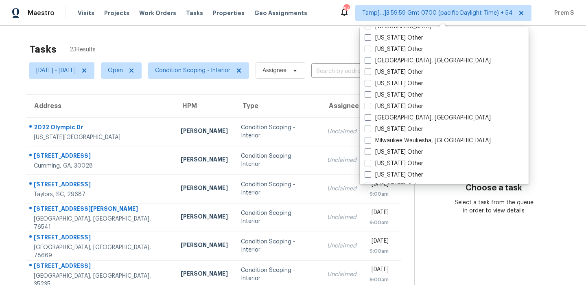
scroll to position [847, 0]
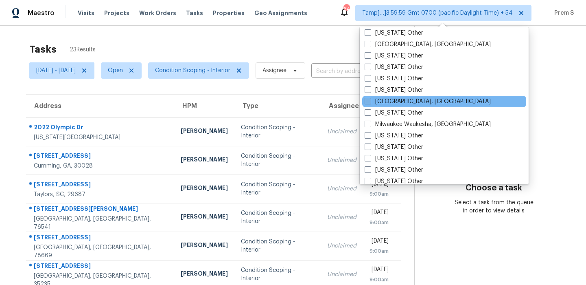
click at [372, 103] on label "Miami, FL" at bounding box center [428, 101] width 126 height 8
click at [370, 103] on input "Miami, FL" at bounding box center [367, 99] width 5 height 5
checkbox input "true"
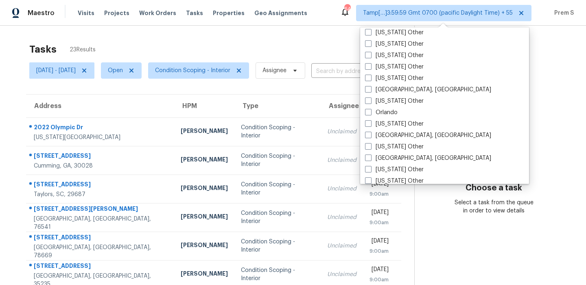
scroll to position [1057, 0]
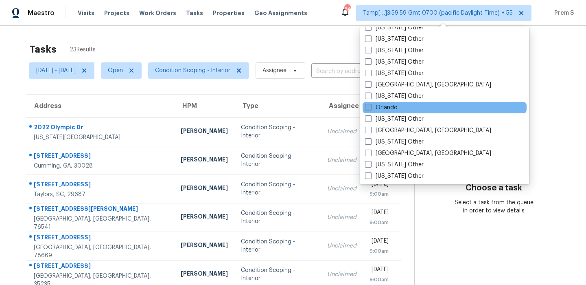
click at [370, 107] on span at bounding box center [368, 107] width 7 height 7
click at [370, 107] on input "Orlando" at bounding box center [367, 105] width 5 height 5
checkbox input "true"
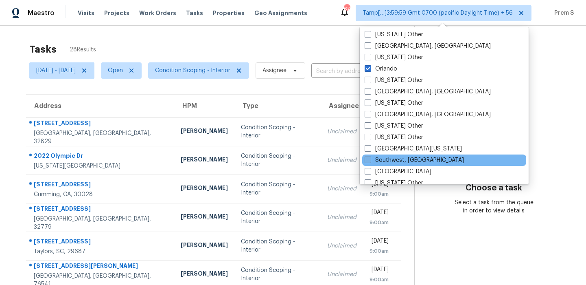
click at [374, 160] on label "Southwest, FL" at bounding box center [414, 160] width 99 height 8
click at [370, 160] on input "Southwest, FL" at bounding box center [367, 158] width 5 height 5
checkbox input "true"
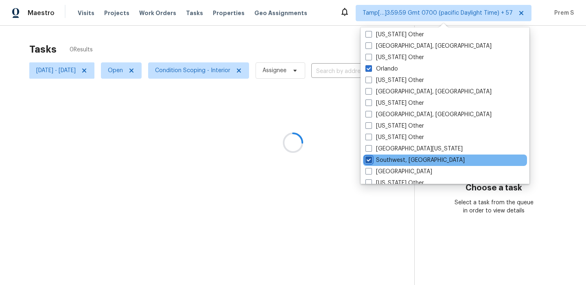
scroll to position [1141, 0]
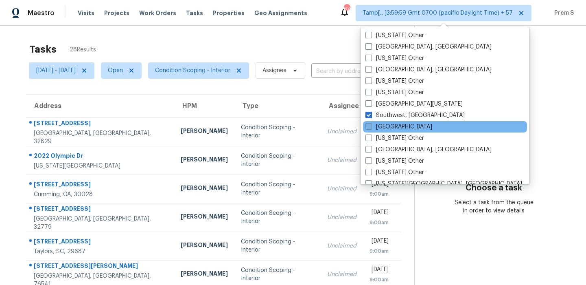
click at [376, 129] on label "Tampa" at bounding box center [399, 127] width 67 height 8
click at [371, 128] on input "Tampa" at bounding box center [368, 125] width 5 height 5
checkbox input "true"
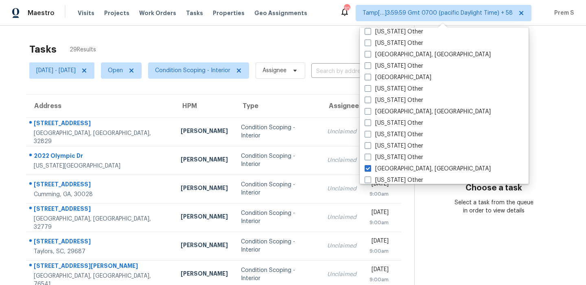
scroll to position [778, 0]
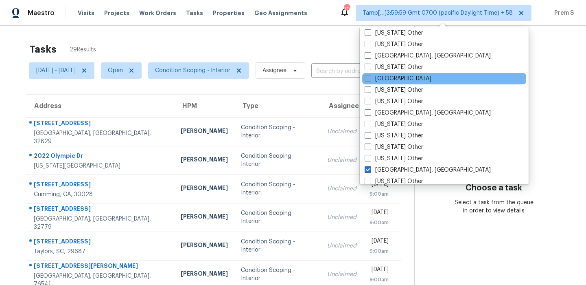
click at [371, 81] on label "Jacksonville" at bounding box center [398, 78] width 67 height 8
click at [370, 80] on input "Jacksonville" at bounding box center [367, 76] width 5 height 5
checkbox input "true"
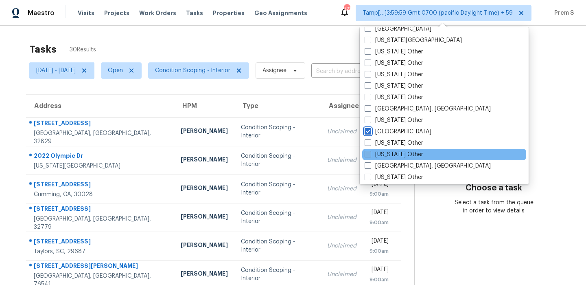
scroll to position [718, 0]
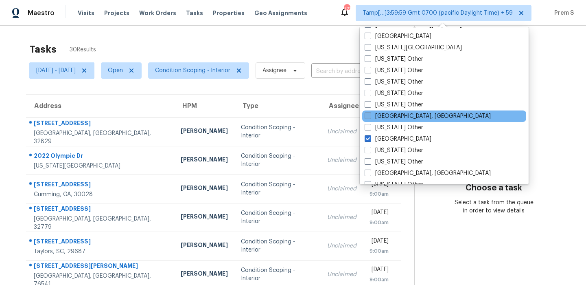
click at [375, 120] on label "Indianapolis, IN" at bounding box center [428, 116] width 126 height 8
click at [370, 117] on input "Indianapolis, IN" at bounding box center [367, 114] width 5 height 5
click at [375, 120] on label "Indianapolis, IN" at bounding box center [427, 116] width 126 height 8
click at [370, 117] on input "Indianapolis, IN" at bounding box center [366, 114] width 5 height 5
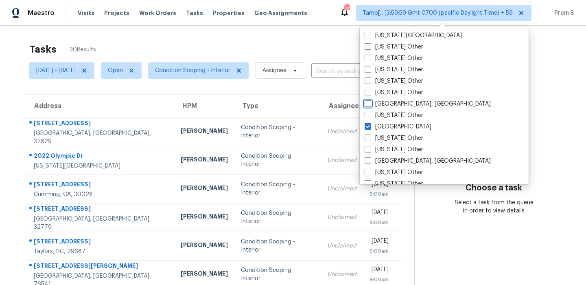
scroll to position [772, 0]
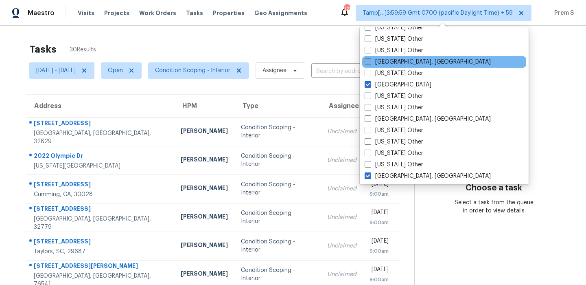
click at [377, 61] on label "Indianapolis, IN" at bounding box center [428, 62] width 126 height 8
click at [370, 61] on input "Indianapolis, IN" at bounding box center [367, 60] width 5 height 5
checkbox input "true"
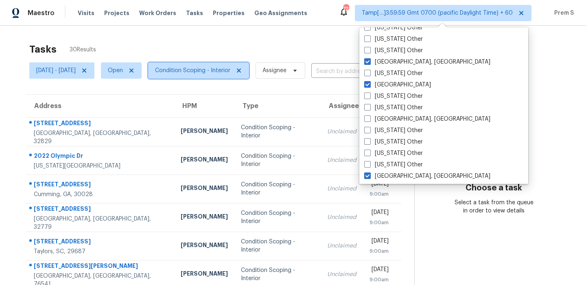
click at [219, 69] on span "Condition Scoping - Interior" at bounding box center [192, 70] width 75 height 8
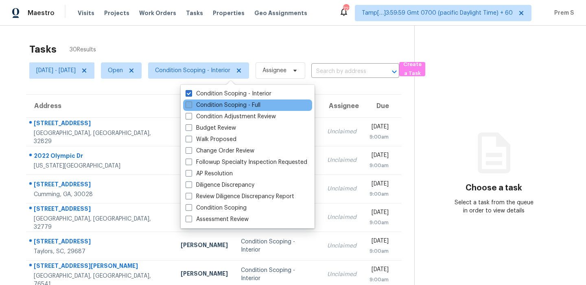
click at [215, 106] on label "Condition Scoping - Full" at bounding box center [223, 105] width 75 height 8
click at [191, 106] on input "Condition Scoping - Full" at bounding box center [188, 103] width 5 height 5
checkbox input "true"
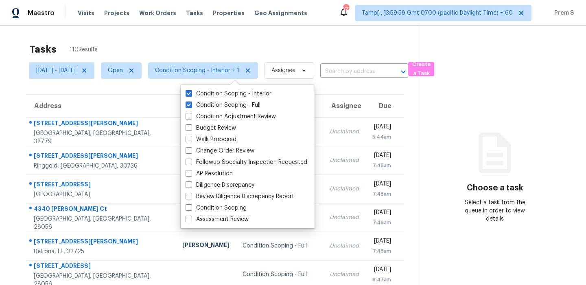
click at [275, 33] on div "Tasks 110 Results Mon, Oct 06 - Mon, Oct 06 Open Condition Scoping - Interior +…" at bounding box center [293, 225] width 586 height 399
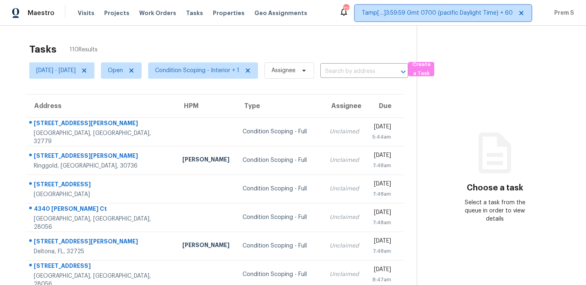
click at [487, 9] on span "Tamp[…]3:59:59 Gmt 0700 (pacific Daylight Time) + 60" at bounding box center [437, 13] width 151 height 8
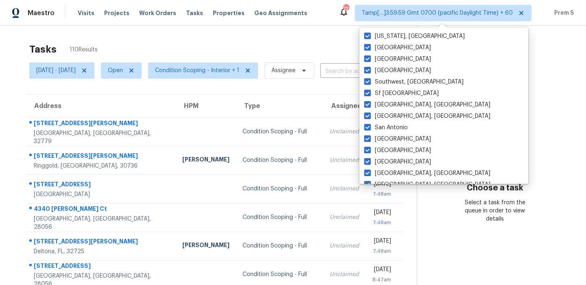
click at [329, 42] on div "Tasks 110 Results" at bounding box center [223, 49] width 388 height 21
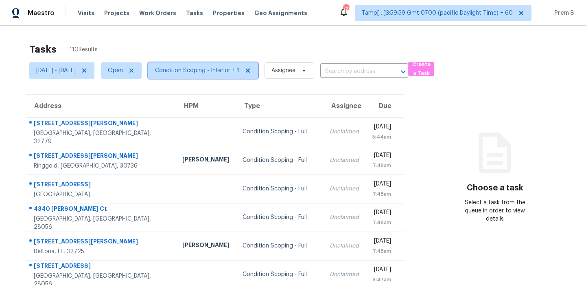
click at [239, 74] on span "Condition Scoping - Interior + 1" at bounding box center [197, 70] width 84 height 8
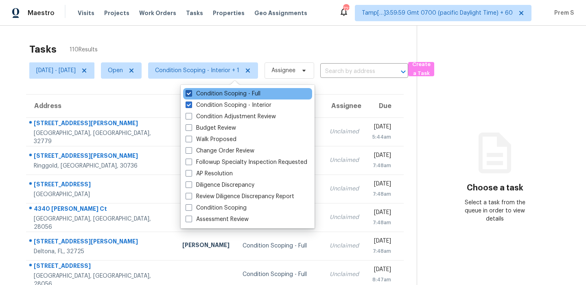
click at [243, 95] on label "Condition Scoping - Full" at bounding box center [223, 94] width 75 height 8
click at [191, 95] on input "Condition Scoping - Full" at bounding box center [188, 92] width 5 height 5
checkbox input "false"
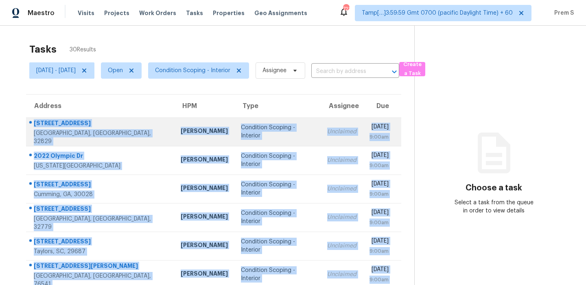
drag, startPoint x: 404, startPoint y: 258, endPoint x: 30, endPoint y: 128, distance: 396.2
click at [30, 128] on tbody "8915 Victoria Isle Pl Orlando, FL, 32829 Austin Jones Condition Scoping - Inter…" at bounding box center [213, 259] width 375 height 285
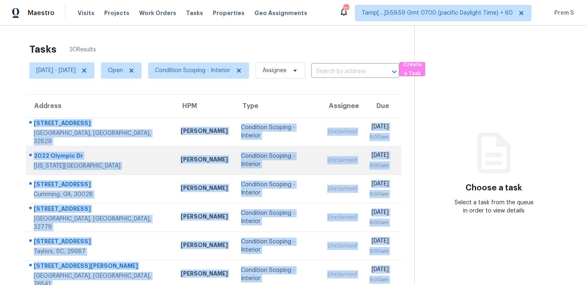
scroll to position [139, 0]
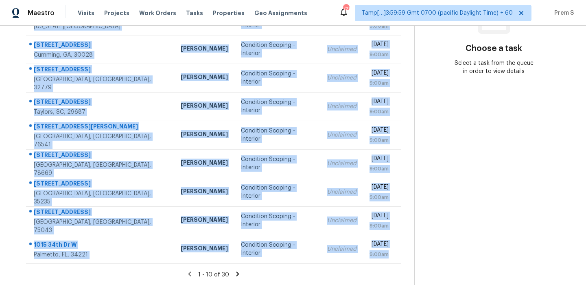
click at [238, 274] on icon at bounding box center [237, 273] width 7 height 7
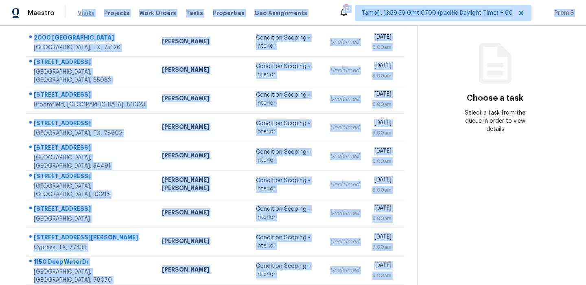
scroll to position [0, 0]
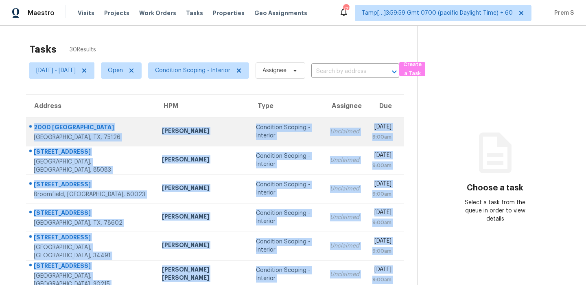
drag, startPoint x: 399, startPoint y: 250, endPoint x: 35, endPoint y: 126, distance: 384.9
click at [35, 126] on tbody "2000 New Braunfels Forney, TX, 75126 Brad Limes Condition Scoping - Interior Un…" at bounding box center [215, 259] width 378 height 285
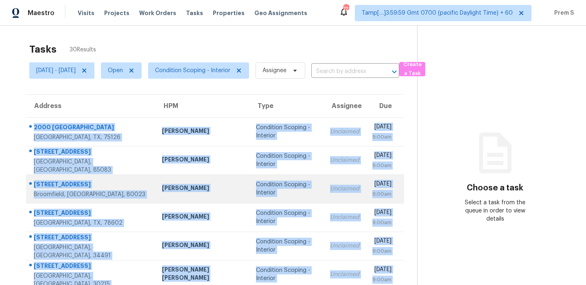
scroll to position [139, 0]
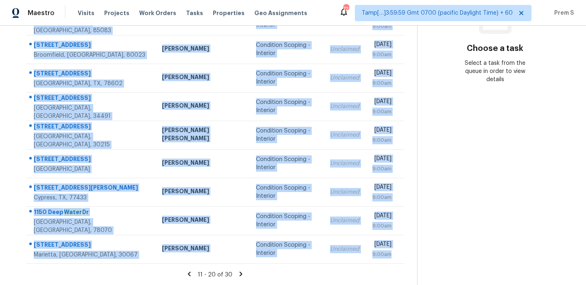
click at [241, 274] on icon at bounding box center [240, 273] width 3 height 4
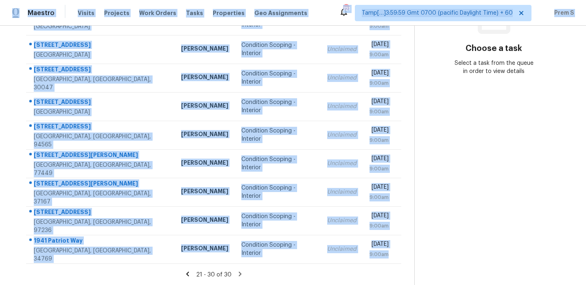
scroll to position [0, 0]
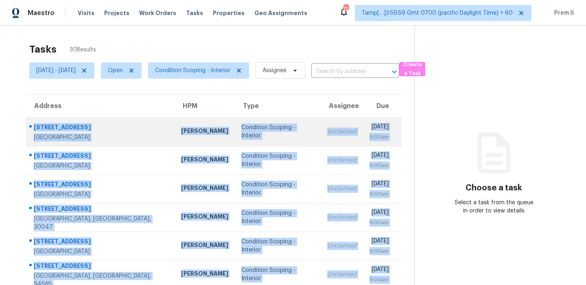
drag, startPoint x: 405, startPoint y: 252, endPoint x: 34, endPoint y: 125, distance: 392.6
click at [34, 125] on tbody "8304 Laurelhurst Dr San Antonio, TX, 78209 Chris Fuentes Condition Scoping - In…" at bounding box center [213, 259] width 375 height 285
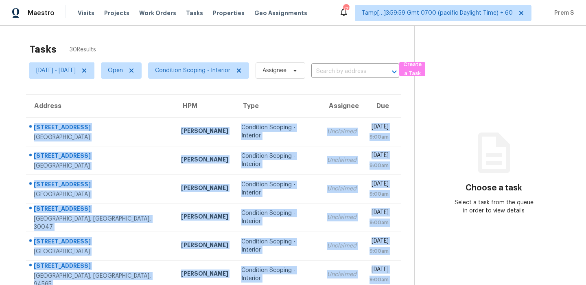
click at [255, 89] on section "Tasks 30 Results Mon, Oct 06 - Mon, Oct 06 Open Condition Scoping - Interior As…" at bounding box center [213, 231] width 401 height 385
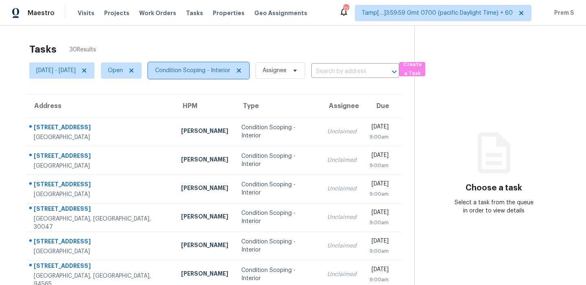
click at [230, 73] on span "Condition Scoping - Interior" at bounding box center [192, 70] width 75 height 8
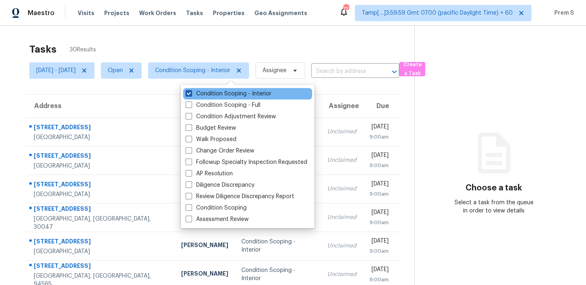
click at [229, 91] on label "Condition Scoping - Interior" at bounding box center [229, 94] width 86 height 8
click at [191, 91] on input "Condition Scoping - Interior" at bounding box center [188, 92] width 5 height 5
checkbox input "false"
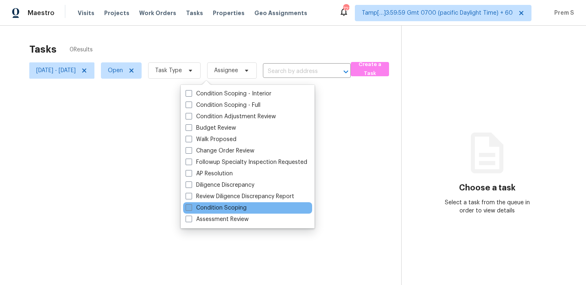
click at [215, 204] on label "Condition Scoping" at bounding box center [216, 208] width 61 height 8
click at [191, 204] on input "Condition Scoping" at bounding box center [188, 206] width 5 height 5
checkbox input "true"
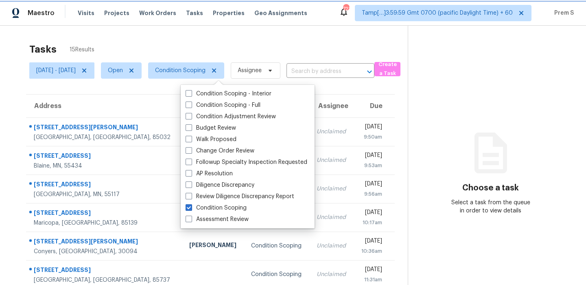
click at [206, 72] on span "Condition Scoping" at bounding box center [180, 70] width 50 height 8
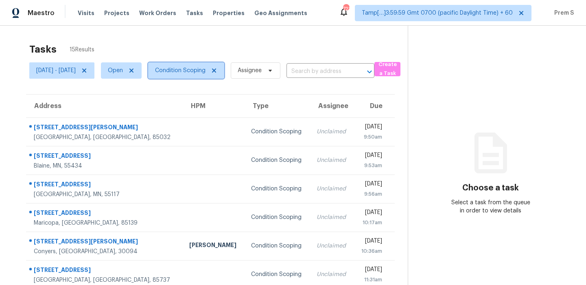
click at [223, 75] on span "Condition Scoping" at bounding box center [186, 70] width 76 height 16
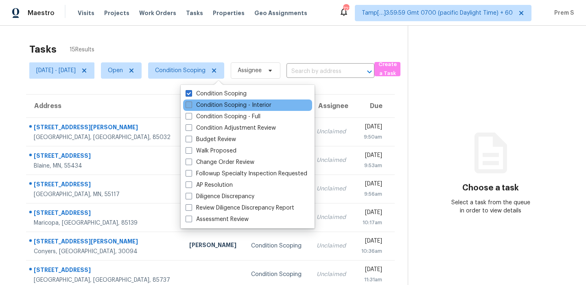
click at [215, 104] on label "Condition Scoping - Interior" at bounding box center [229, 105] width 86 height 8
click at [191, 104] on input "Condition Scoping - Interior" at bounding box center [188, 103] width 5 height 5
checkbox input "true"
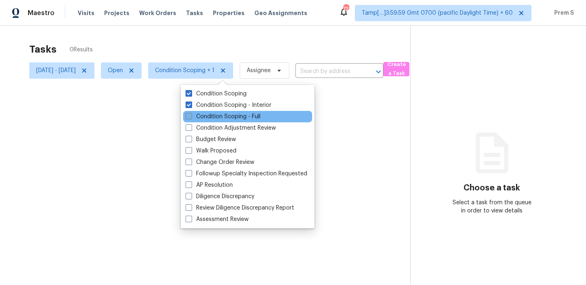
click at [206, 119] on label "Condition Scoping - Full" at bounding box center [223, 116] width 75 height 8
click at [191, 118] on input "Condition Scoping - Full" at bounding box center [188, 114] width 5 height 5
checkbox input "true"
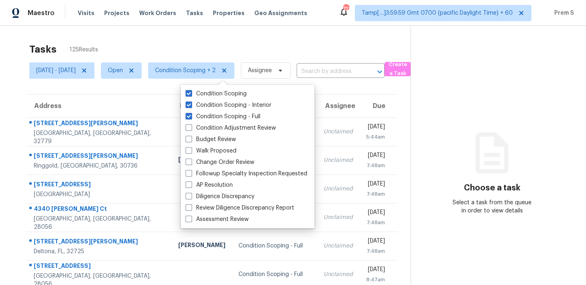
click at [270, 31] on div "Tasks 125 Results Mon, Oct 06 - Mon, Oct 06 Open Condition Scoping + 2 Assignee…" at bounding box center [293, 225] width 586 height 399
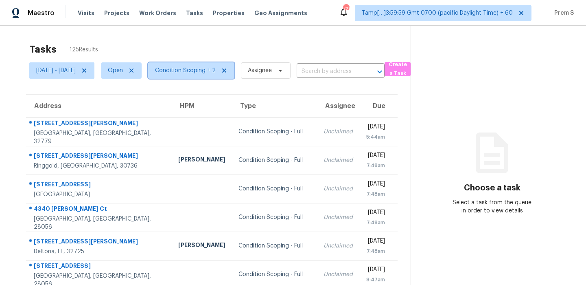
click at [216, 69] on span "Condition Scoping + 2" at bounding box center [185, 70] width 61 height 8
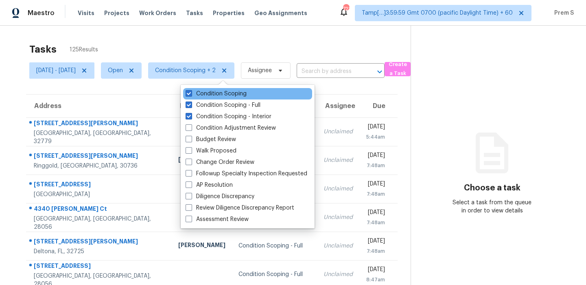
click at [225, 89] on div "Condition Scoping" at bounding box center [247, 93] width 129 height 11
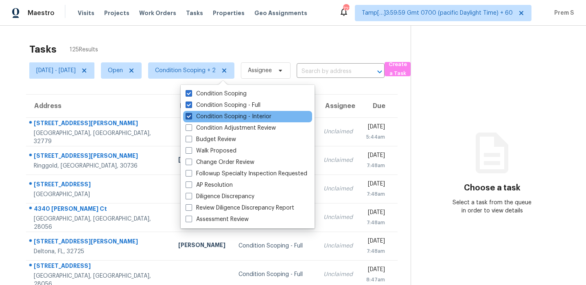
click at [212, 113] on label "Condition Scoping - Interior" at bounding box center [229, 116] width 86 height 8
click at [191, 113] on input "Condition Scoping - Interior" at bounding box center [188, 114] width 5 height 5
checkbox input "false"
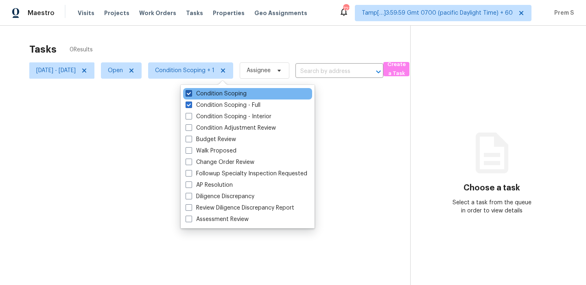
click at [222, 91] on label "Condition Scoping" at bounding box center [216, 94] width 61 height 8
click at [191, 91] on input "Condition Scoping" at bounding box center [188, 92] width 5 height 5
checkbox input "false"
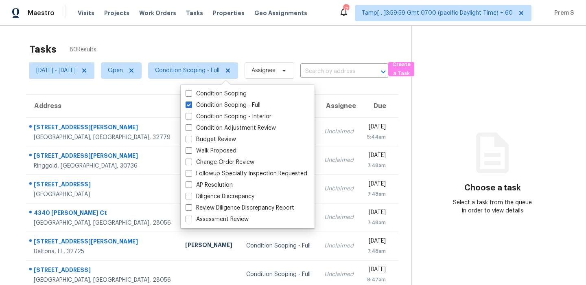
click at [309, 56] on div "Tasks 80 Results" at bounding box center [220, 49] width 382 height 21
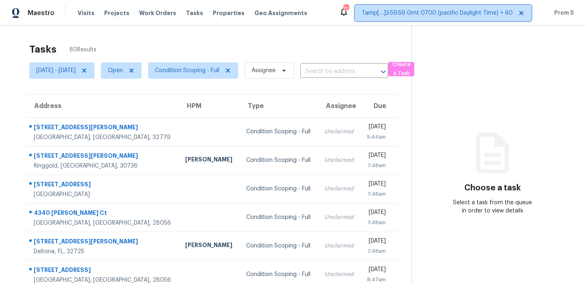
click at [406, 13] on span "Tamp[…]3:59:59 Gmt 0700 (pacific Daylight Time) + 60" at bounding box center [437, 13] width 151 height 8
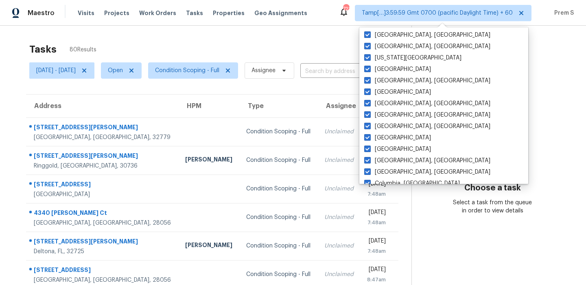
scroll to position [327, 0]
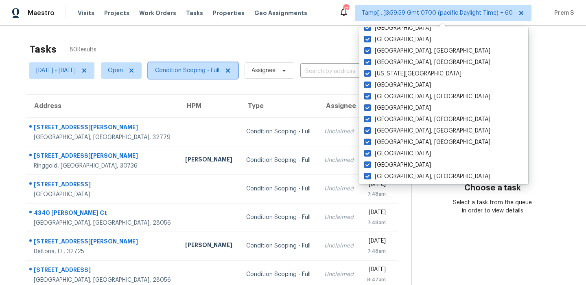
click at [219, 73] on span "Condition Scoping - Full" at bounding box center [187, 70] width 64 height 8
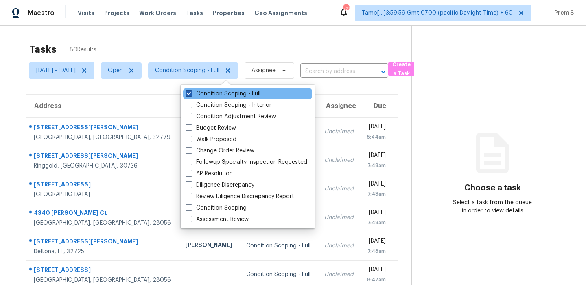
click at [220, 93] on label "Condition Scoping - Full" at bounding box center [223, 94] width 75 height 8
click at [191, 93] on input "Condition Scoping - Full" at bounding box center [188, 92] width 5 height 5
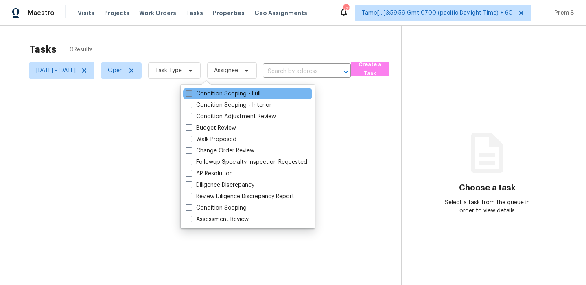
click at [220, 93] on label "Condition Scoping - Full" at bounding box center [223, 94] width 75 height 8
click at [191, 93] on input "Condition Scoping - Full" at bounding box center [188, 92] width 5 height 5
checkbox input "true"
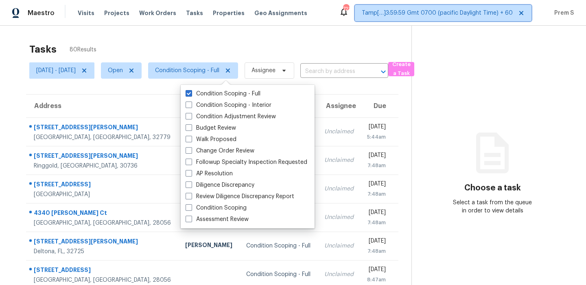
click at [444, 7] on span "Tamp[…]3:59:59 Gmt 0700 (pacific Daylight Time) + 60" at bounding box center [443, 13] width 177 height 16
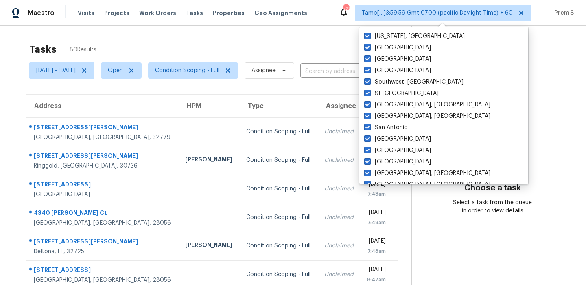
click at [240, 51] on div "Tasks 80 Results" at bounding box center [220, 49] width 382 height 21
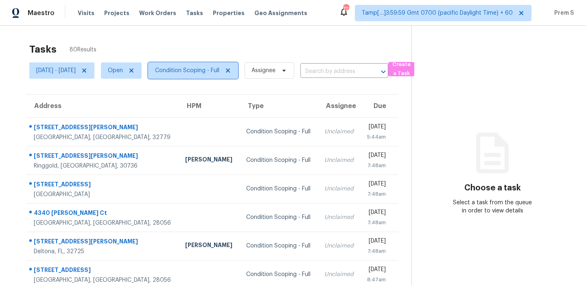
click at [219, 74] on span "Condition Scoping - Full" at bounding box center [187, 70] width 64 height 8
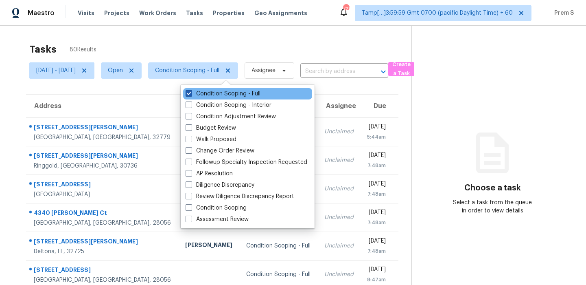
click at [228, 95] on label "Condition Scoping - Full" at bounding box center [223, 94] width 75 height 8
click at [191, 95] on input "Condition Scoping - Full" at bounding box center [188, 92] width 5 height 5
checkbox input "false"
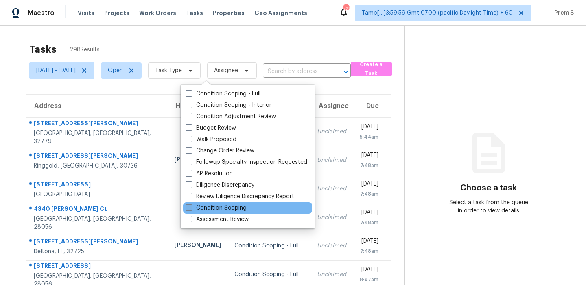
click at [229, 208] on label "Condition Scoping" at bounding box center [216, 208] width 61 height 8
click at [191, 208] on input "Condition Scoping" at bounding box center [188, 206] width 5 height 5
checkbox input "true"
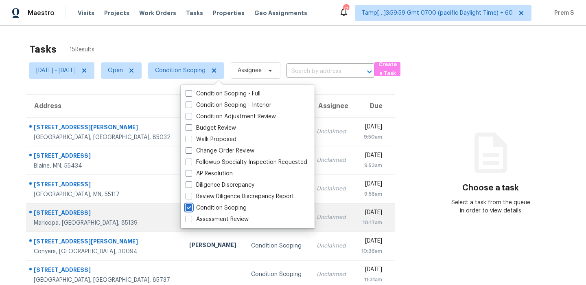
scroll to position [139, 0]
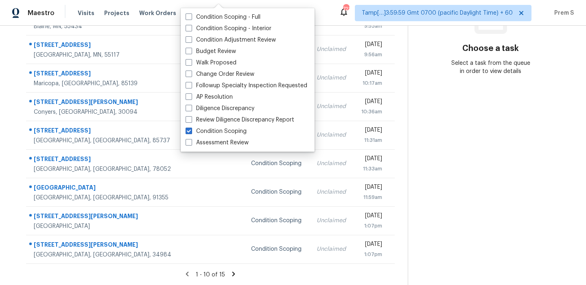
click at [235, 274] on icon at bounding box center [233, 273] width 3 height 4
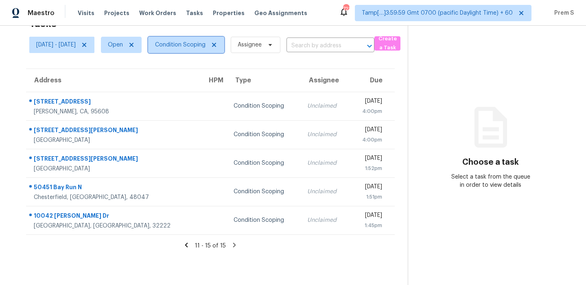
click at [206, 42] on span "Condition Scoping" at bounding box center [180, 45] width 50 height 8
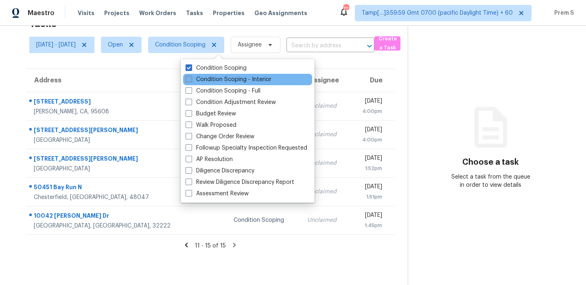
click at [224, 78] on label "Condition Scoping - Interior" at bounding box center [229, 79] width 86 height 8
click at [191, 78] on input "Condition Scoping - Interior" at bounding box center [188, 77] width 5 height 5
checkbox input "true"
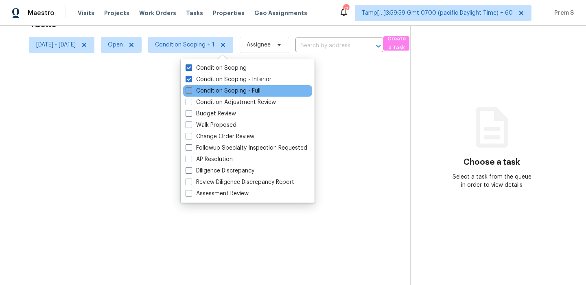
click at [222, 93] on label "Condition Scoping - Full" at bounding box center [223, 91] width 75 height 8
click at [191, 92] on input "Condition Scoping - Full" at bounding box center [188, 89] width 5 height 5
checkbox input "true"
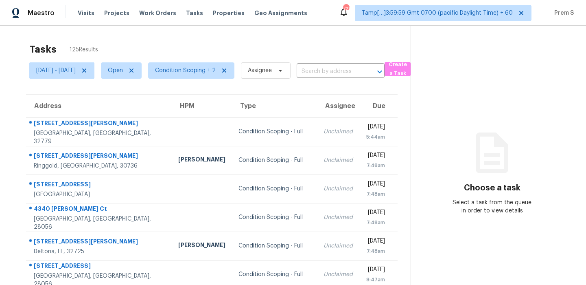
click at [174, 47] on div "Tasks 125 Results" at bounding box center [219, 49] width 381 height 21
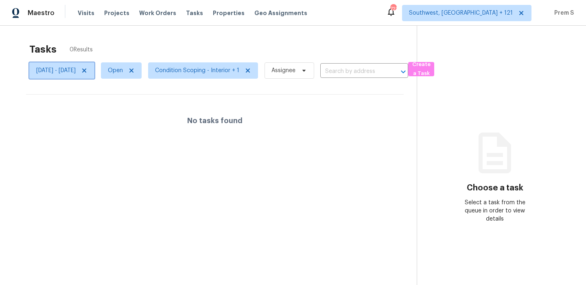
click at [88, 68] on icon at bounding box center [84, 70] width 7 height 7
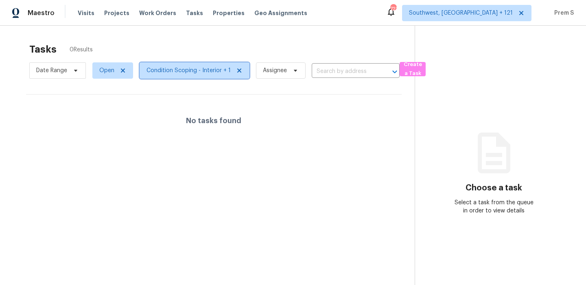
click at [179, 75] on span "Condition Scoping - Interior + 1" at bounding box center [195, 70] width 110 height 16
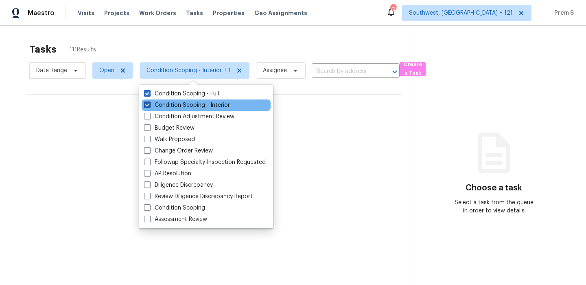
click at [175, 104] on label "Condition Scoping - Interior" at bounding box center [187, 105] width 86 height 8
click at [149, 104] on input "Condition Scoping - Interior" at bounding box center [146, 103] width 5 height 5
checkbox input "false"
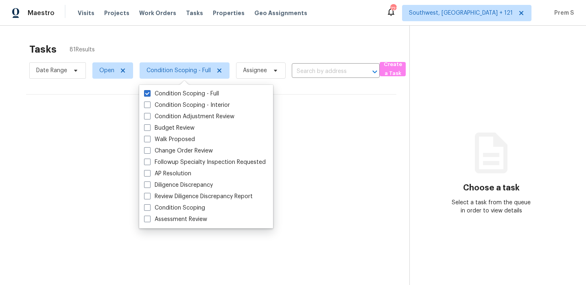
click at [178, 42] on div "Tasks 81 Results" at bounding box center [219, 49] width 380 height 21
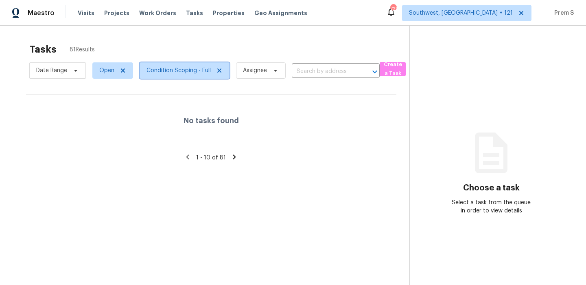
click at [196, 72] on span "Condition Scoping - Full" at bounding box center [179, 70] width 64 height 8
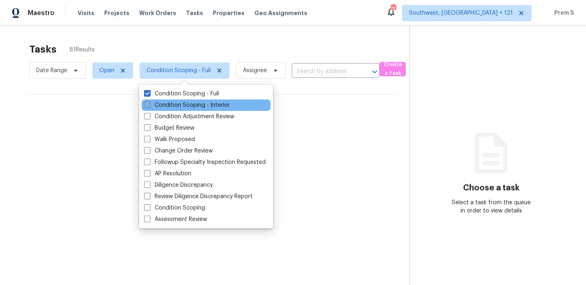
click at [187, 103] on label "Condition Scoping - Interior" at bounding box center [187, 105] width 86 height 8
click at [149, 103] on input "Condition Scoping - Interior" at bounding box center [146, 103] width 5 height 5
checkbox input "true"
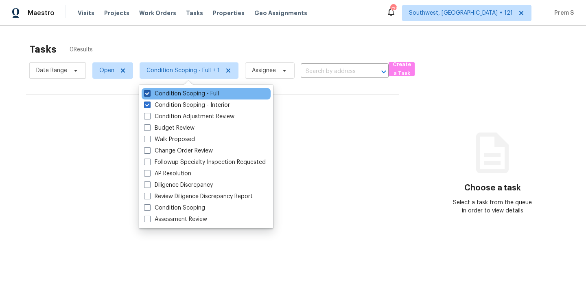
click at [193, 96] on label "Condition Scoping - Full" at bounding box center [181, 94] width 75 height 8
click at [149, 95] on input "Condition Scoping - Full" at bounding box center [146, 92] width 5 height 5
click at [193, 96] on label "Condition Scoping - Full" at bounding box center [181, 94] width 75 height 8
click at [149, 95] on input "Condition Scoping - Full" at bounding box center [146, 92] width 5 height 5
checkbox input "true"
